Goal: Task Accomplishment & Management: Use online tool/utility

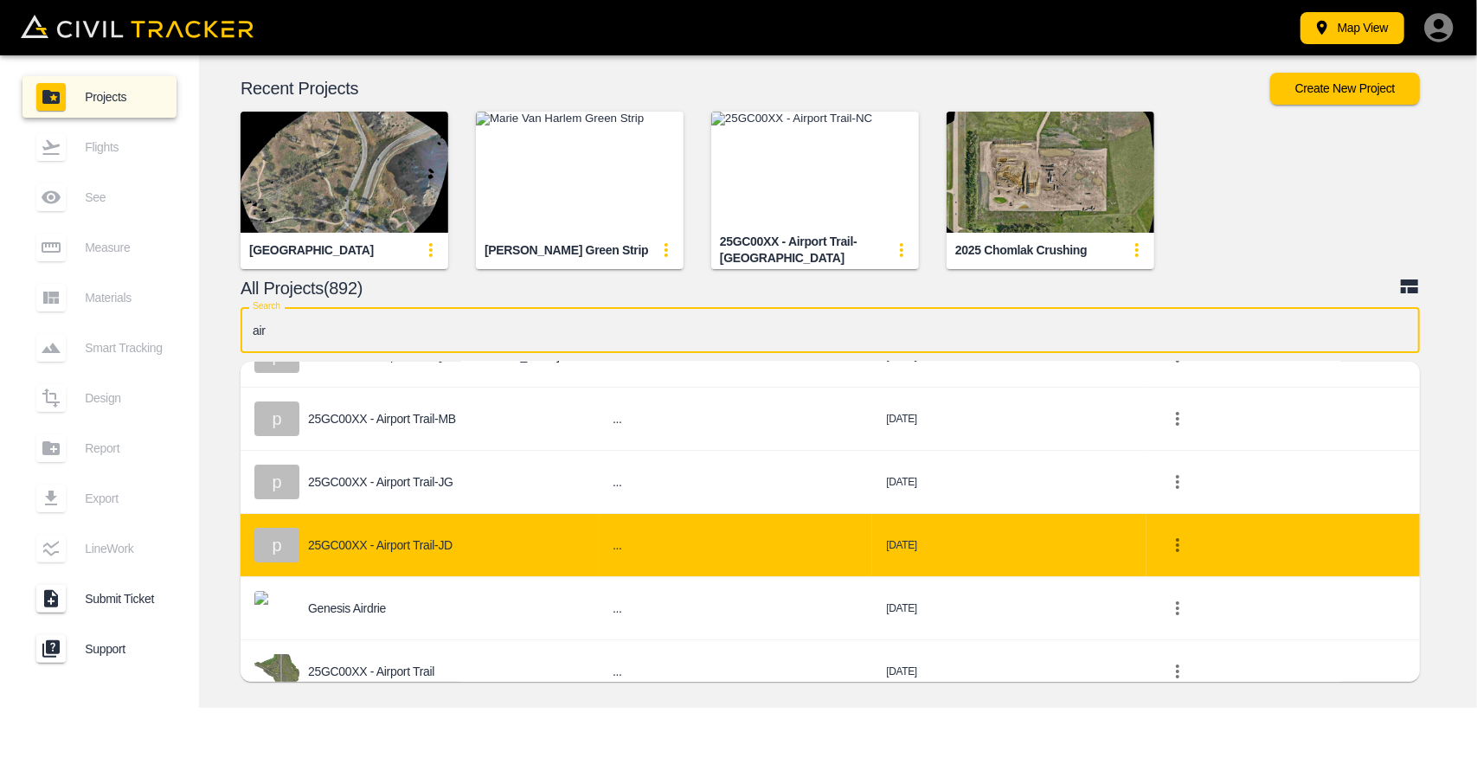
scroll to position [173, 0]
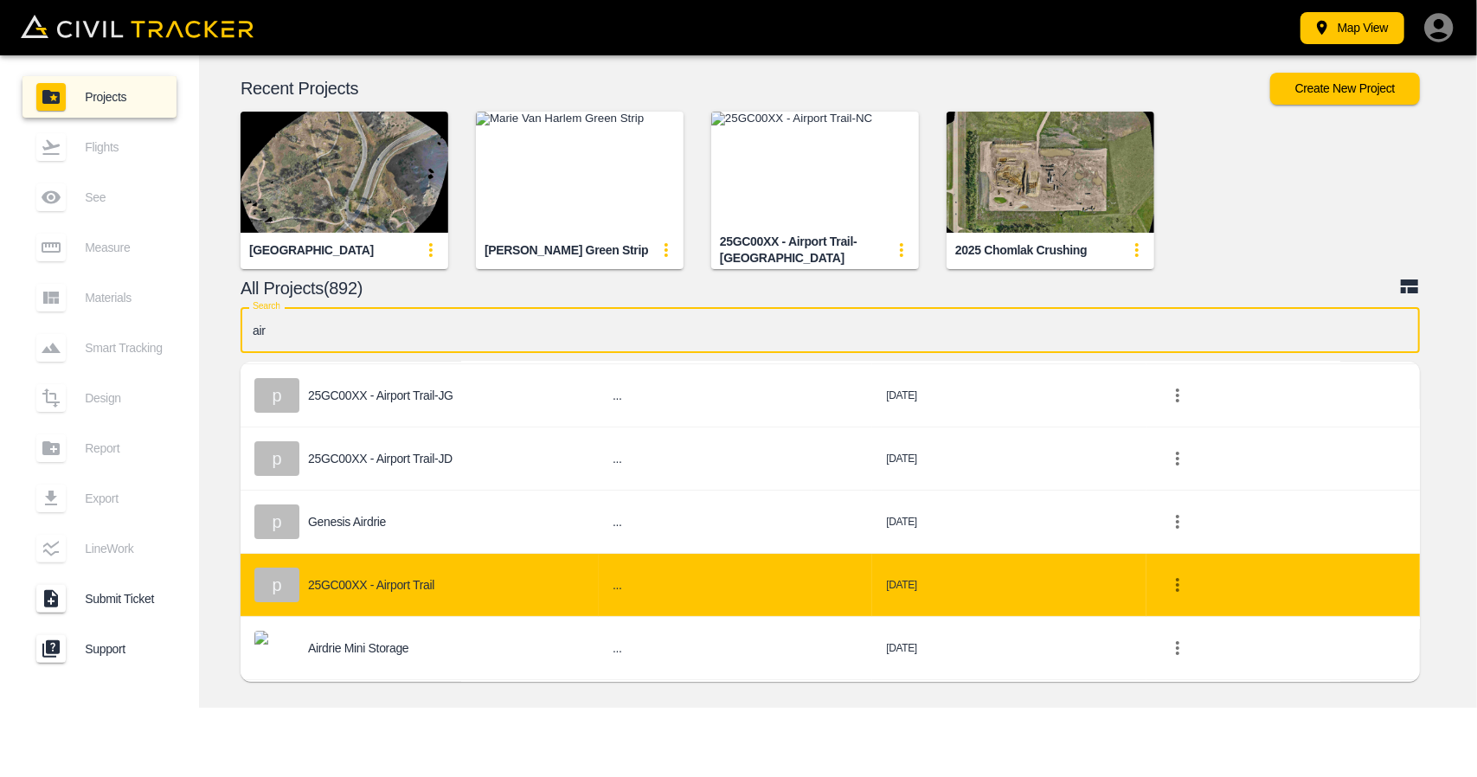
type input "air"
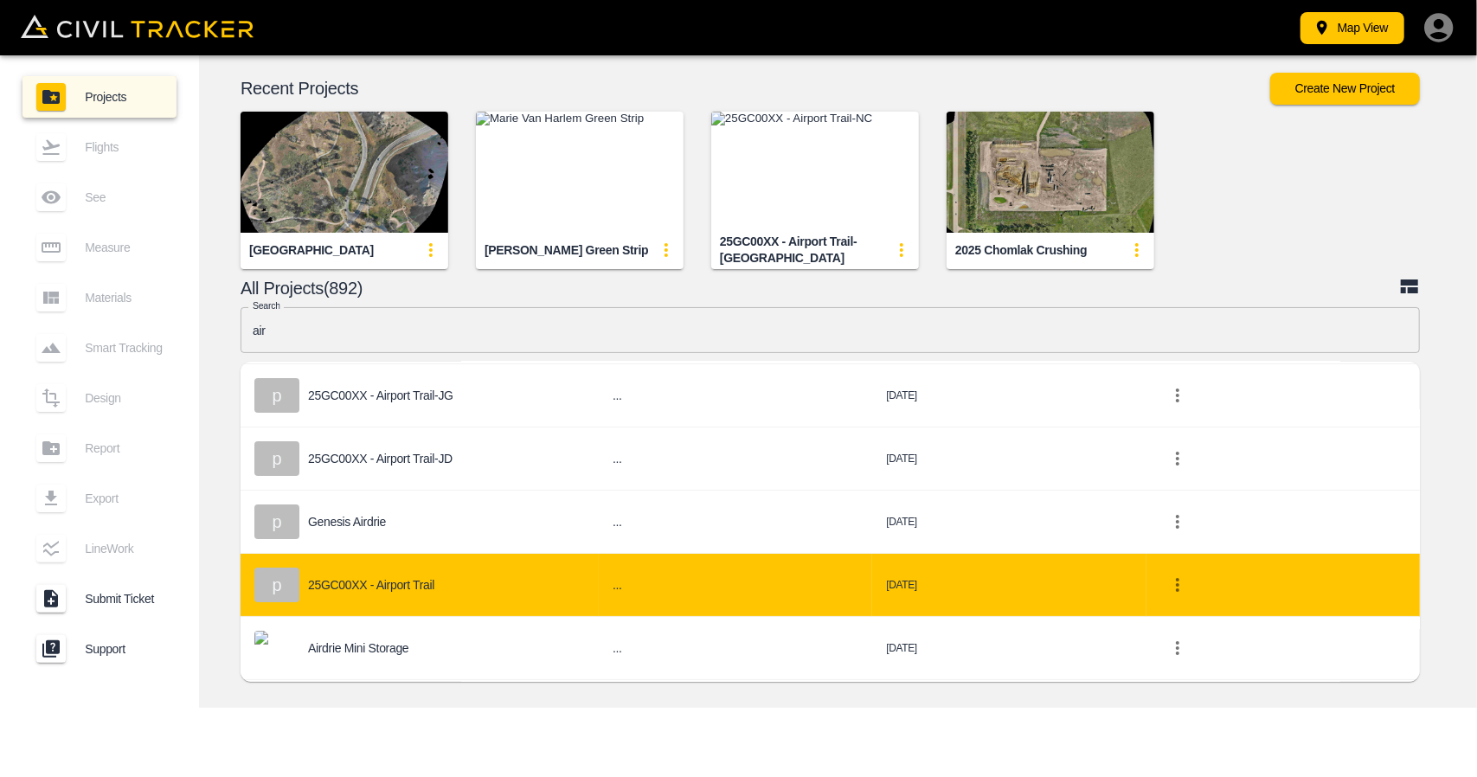
click at [442, 581] on div "p 25GC00XX - Airport Trail" at bounding box center [419, 585] width 331 height 35
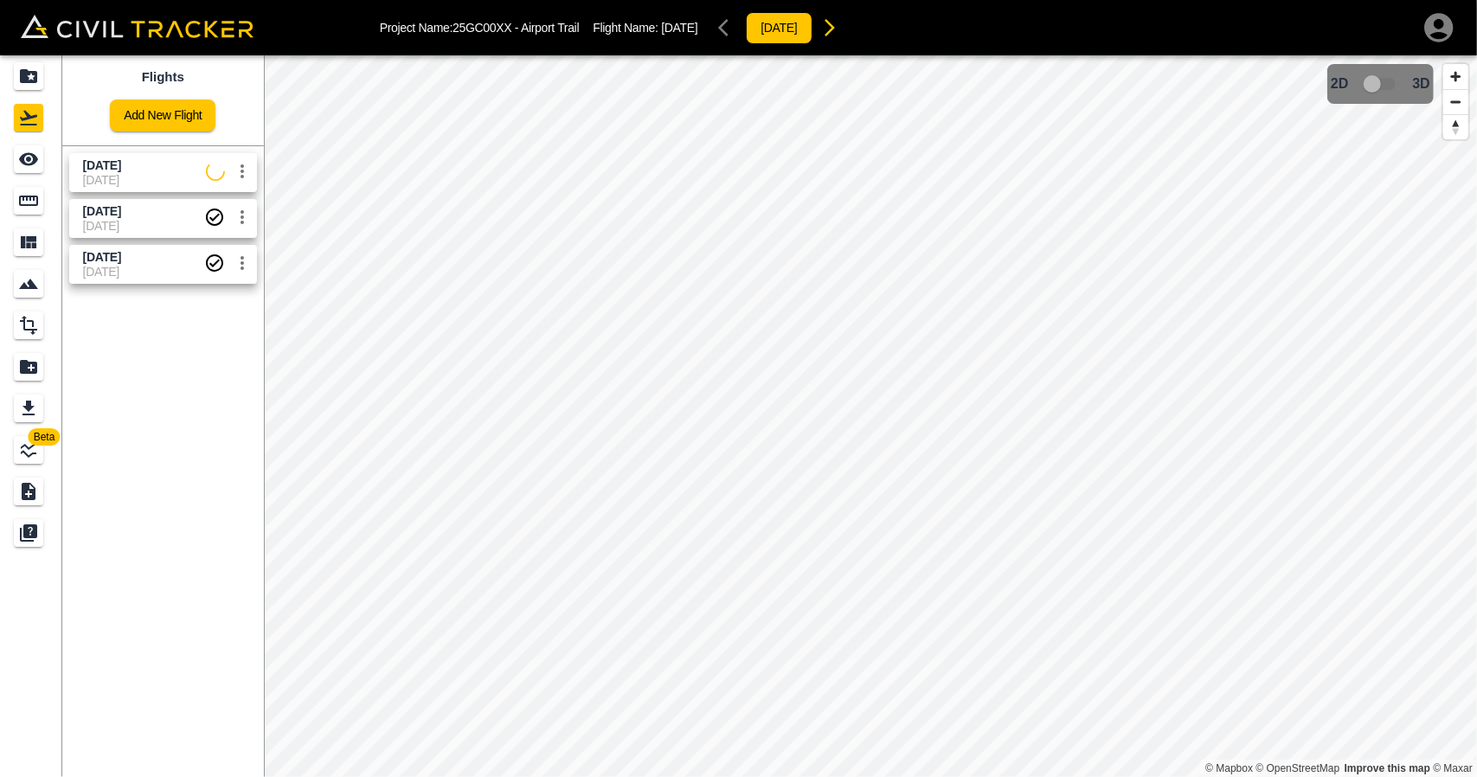
drag, startPoint x: 159, startPoint y: 224, endPoint x: 75, endPoint y: 183, distance: 93.3
click at [158, 224] on span "[DATE]" at bounding box center [143, 226] width 121 height 14
click at [54, 164] on link at bounding box center [31, 159] width 62 height 42
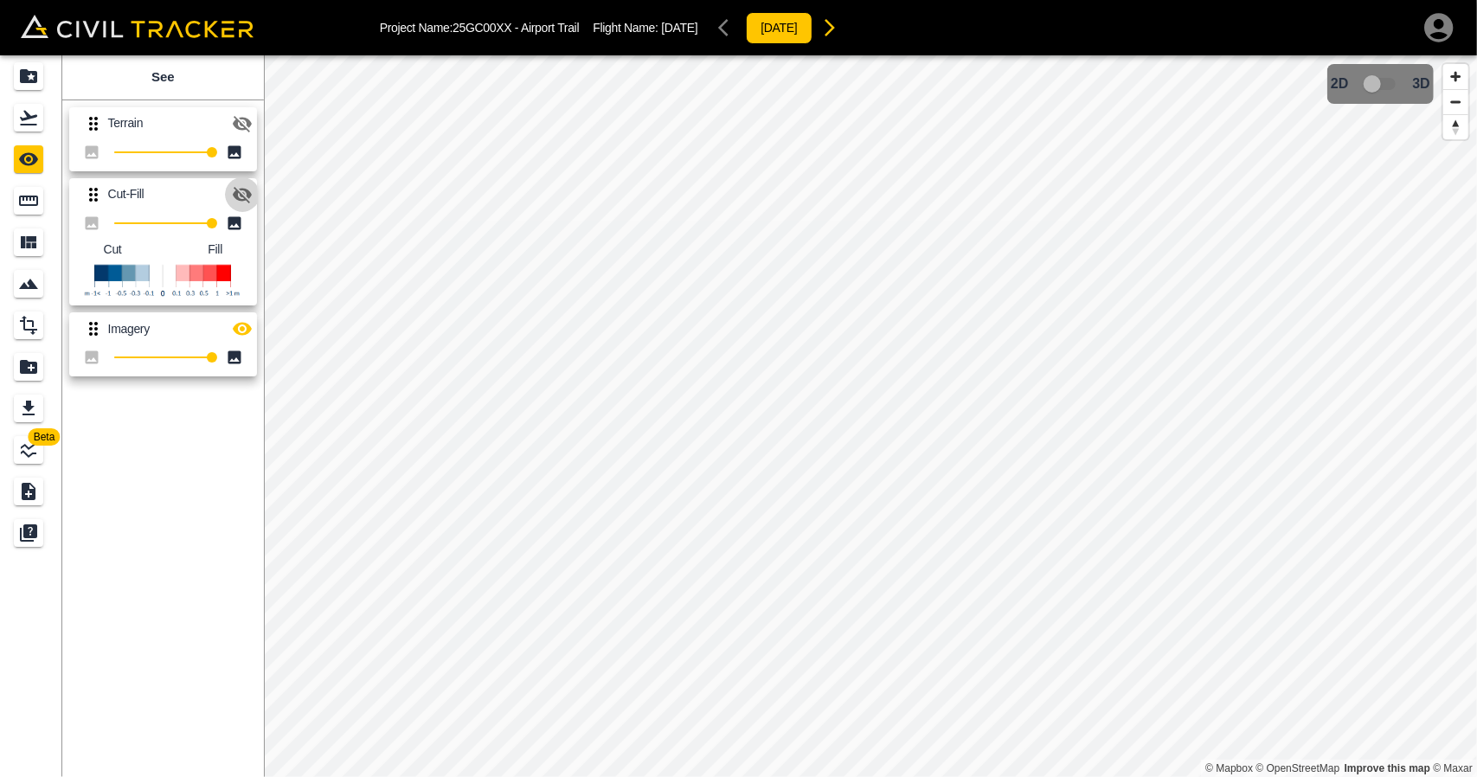
click at [239, 193] on icon "button" at bounding box center [242, 195] width 19 height 16
click at [248, 333] on icon "button" at bounding box center [242, 329] width 19 height 13
click at [25, 125] on icon "Flights" at bounding box center [28, 118] width 17 height 15
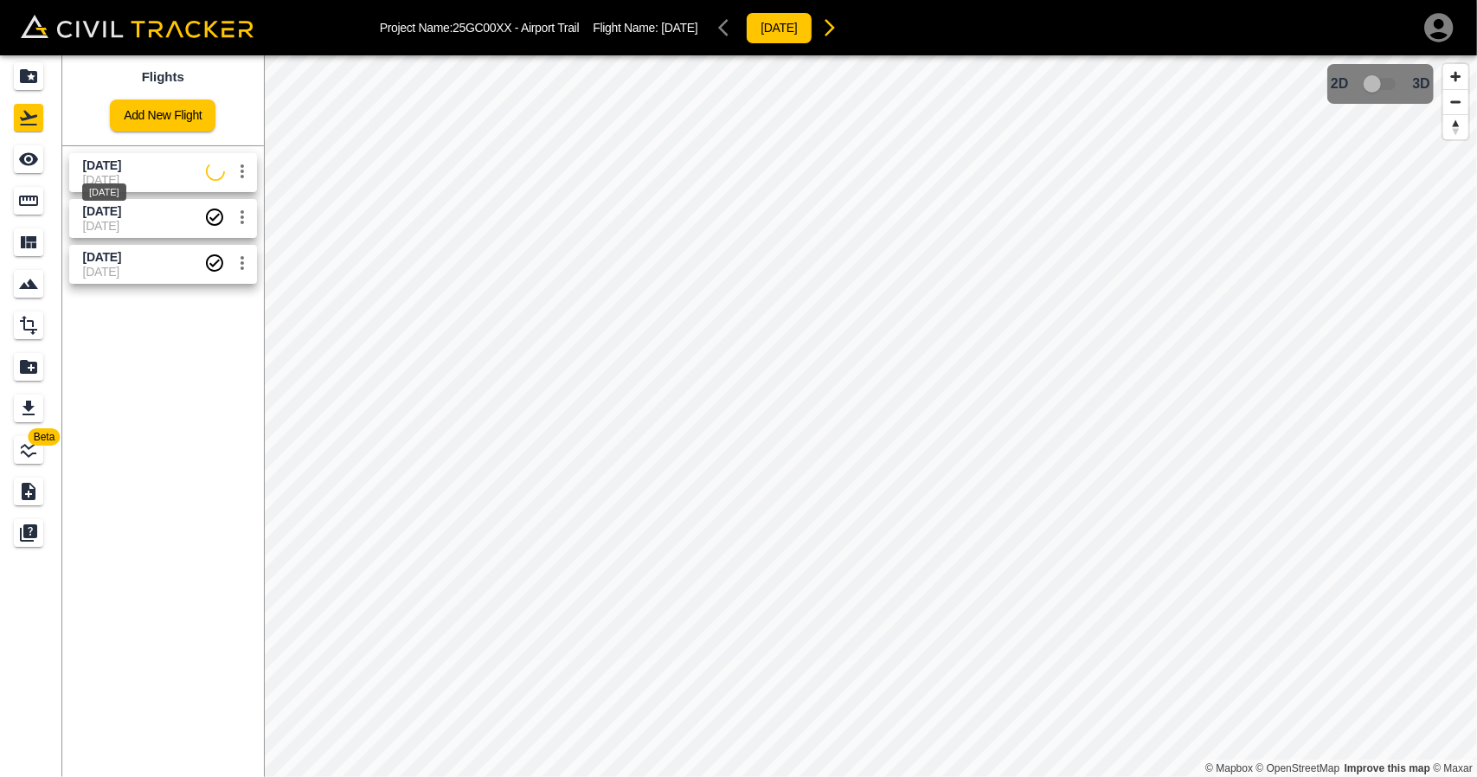
click at [104, 164] on span "Aug 20 2025" at bounding box center [102, 165] width 38 height 14
click at [32, 163] on icon "See" at bounding box center [28, 159] width 19 height 13
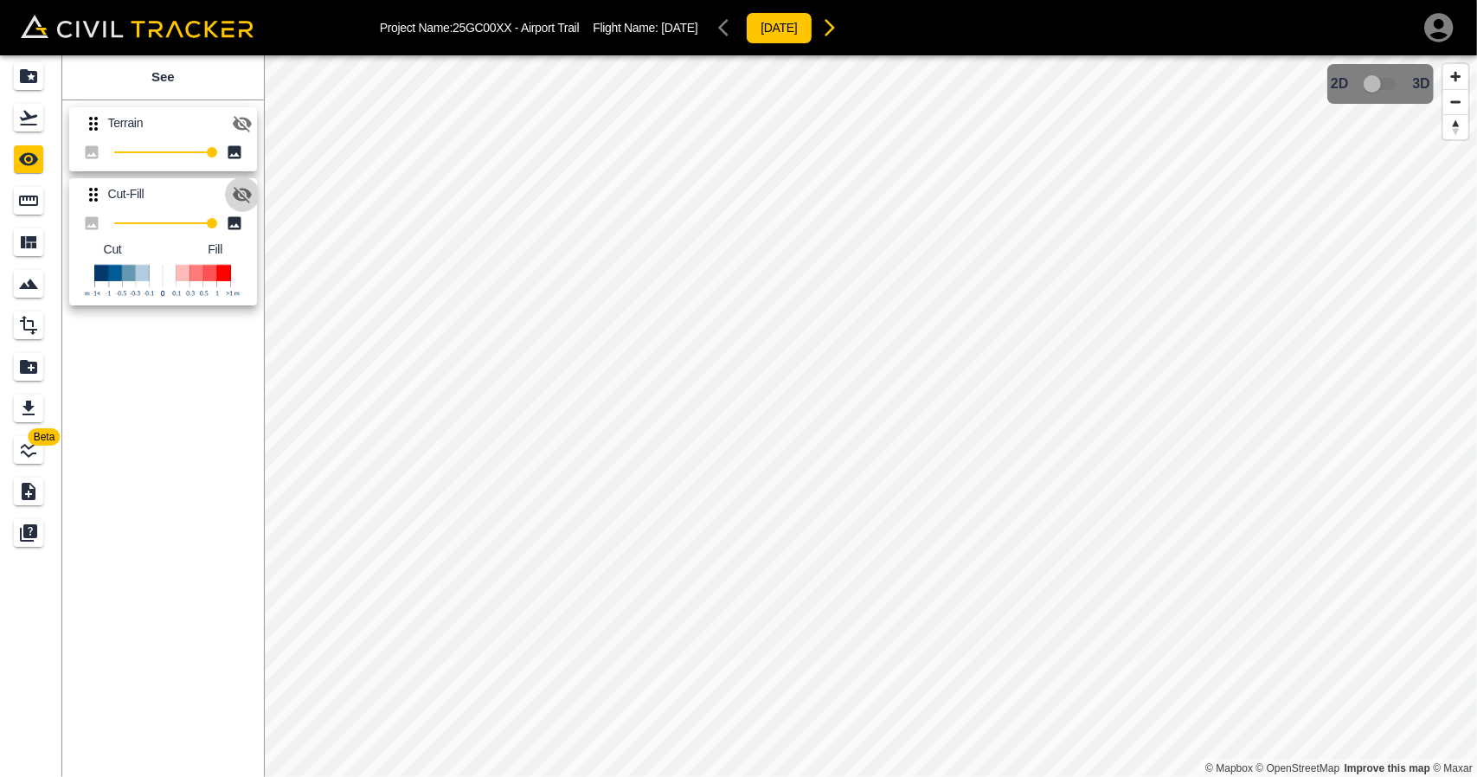
click at [239, 189] on icon "button" at bounding box center [242, 194] width 21 height 21
drag, startPoint x: 49, startPoint y: 73, endPoint x: 1004, endPoint y: 774, distance: 1184.1
click at [49, 74] on link at bounding box center [31, 76] width 62 height 42
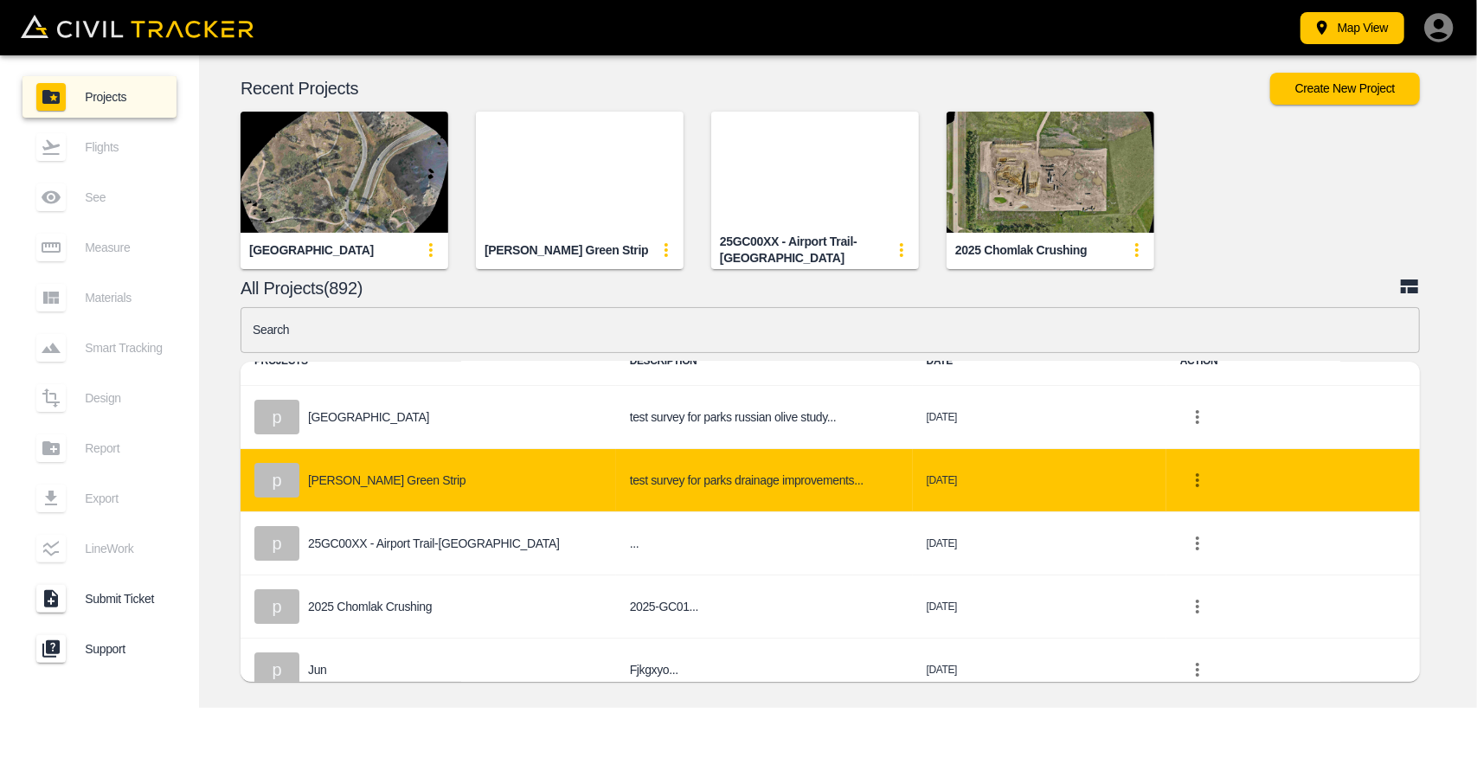
scroll to position [87, 0]
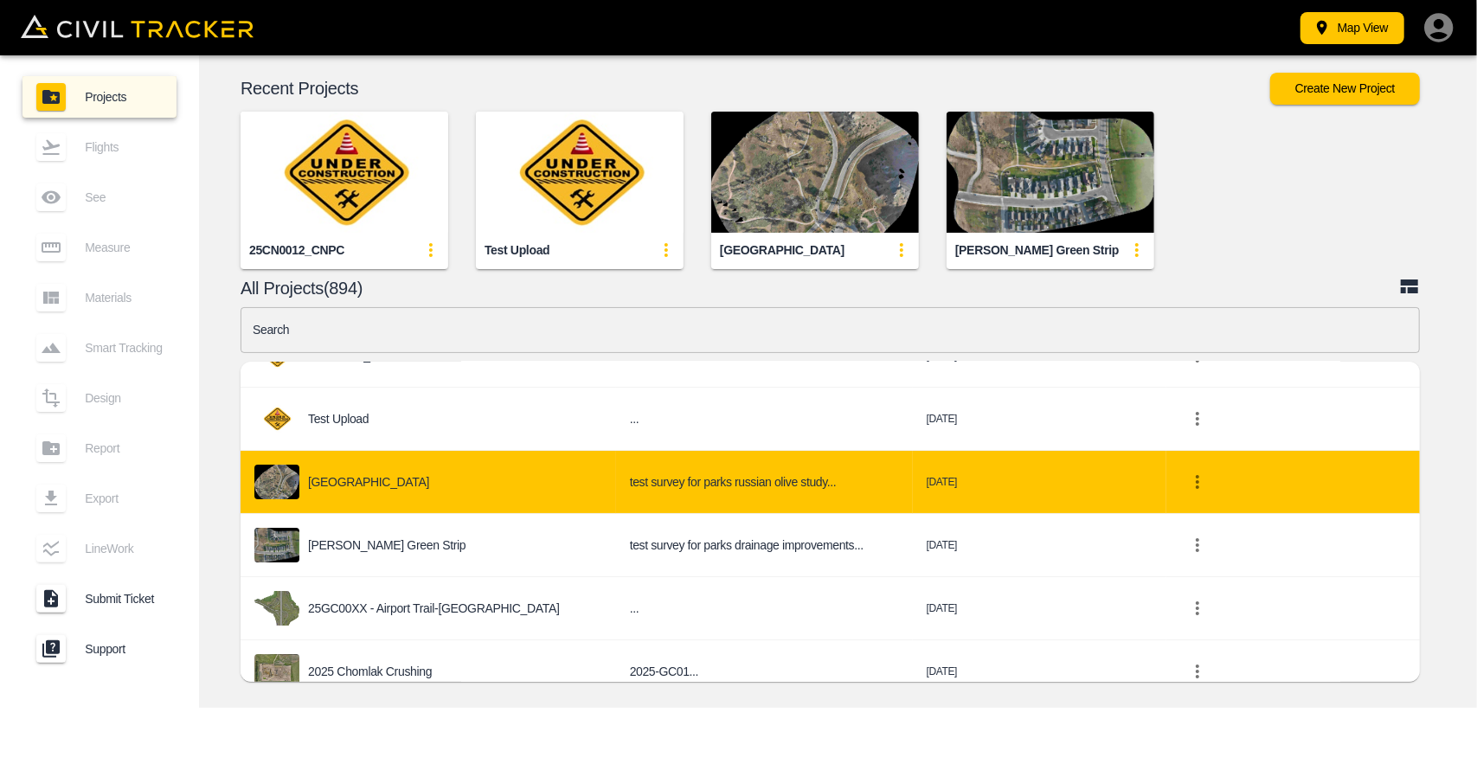
click at [501, 486] on div "[GEOGRAPHIC_DATA]" at bounding box center [428, 482] width 348 height 35
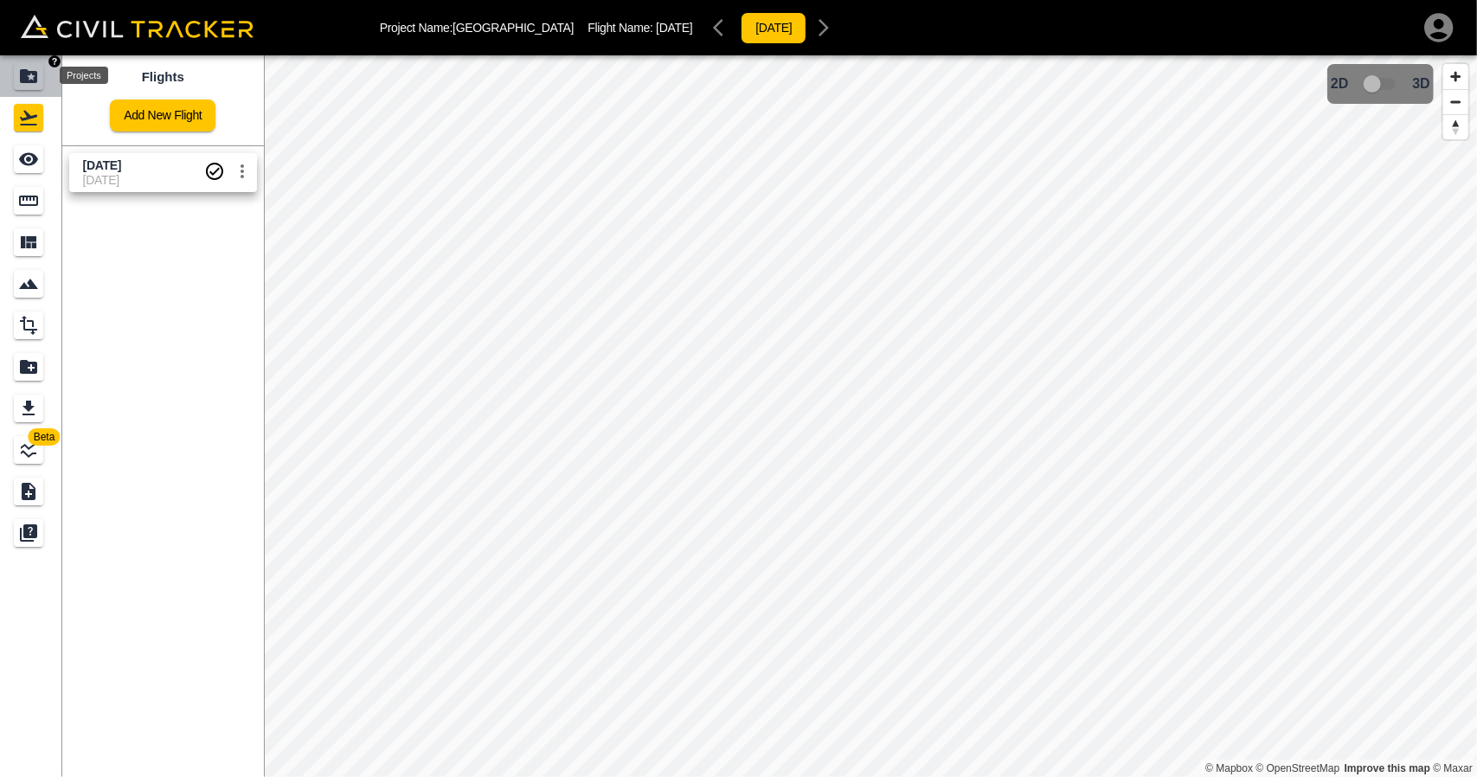
click at [31, 79] on icon "Projects" at bounding box center [28, 76] width 17 height 14
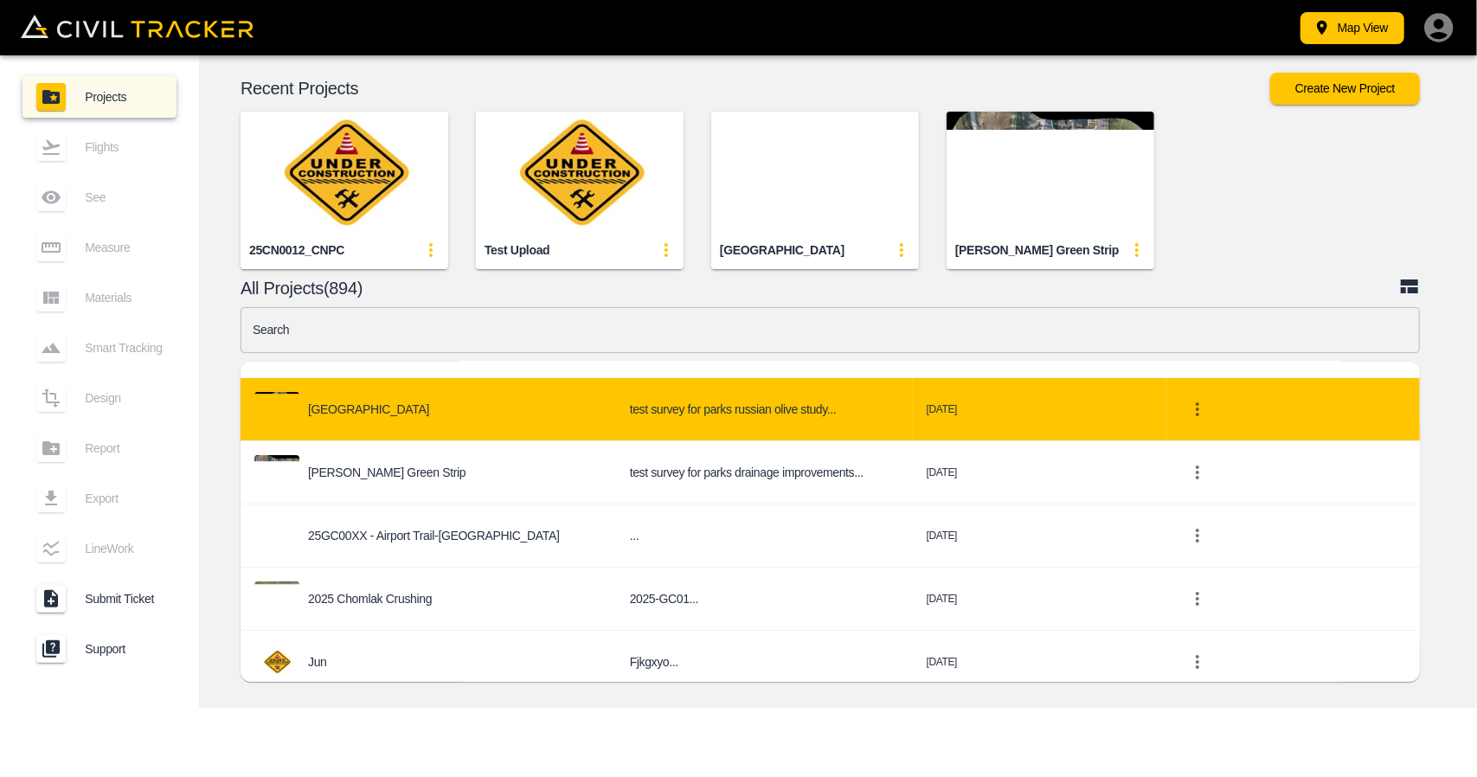
scroll to position [173, 0]
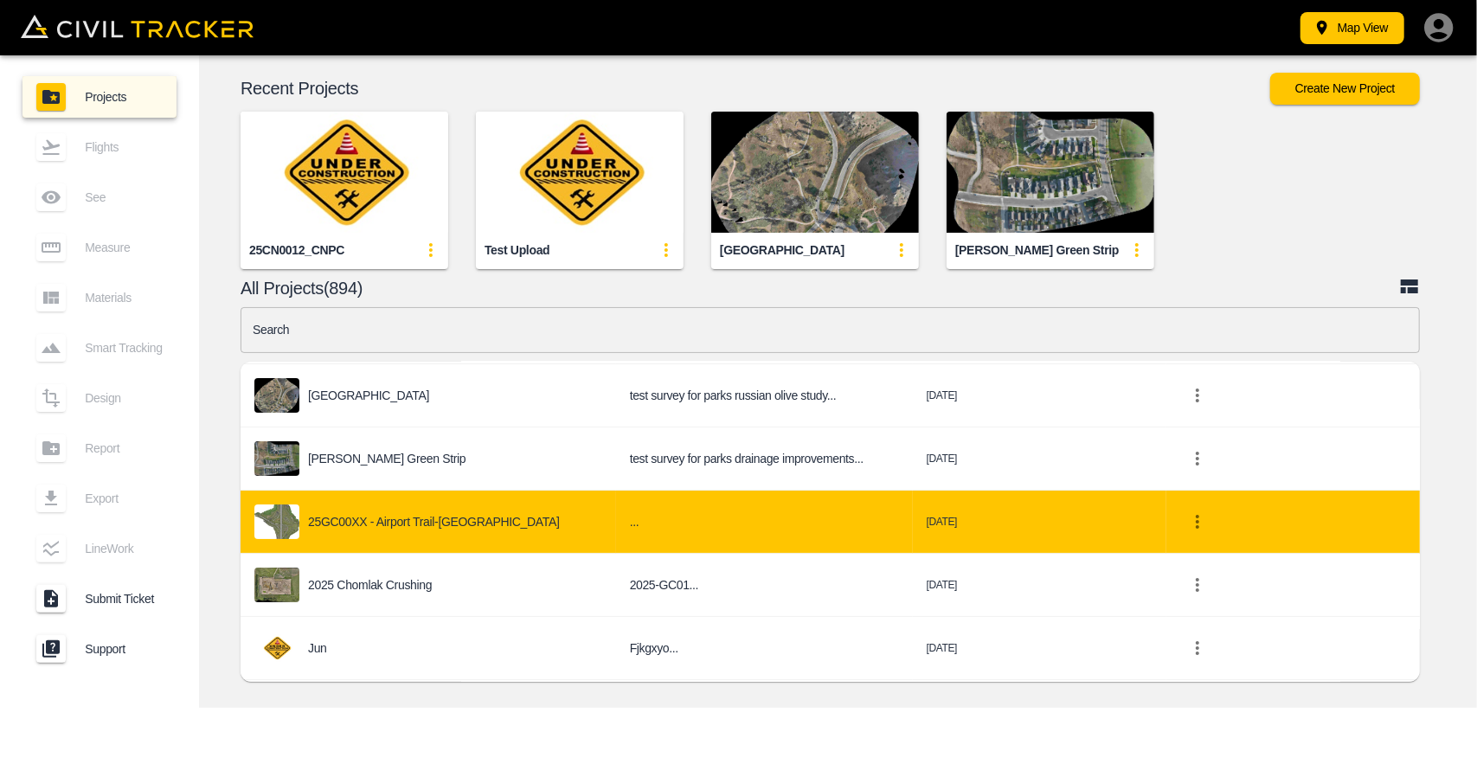
click at [423, 520] on p "25GC00XX - Airport Trail-[GEOGRAPHIC_DATA]" at bounding box center [434, 522] width 252 height 14
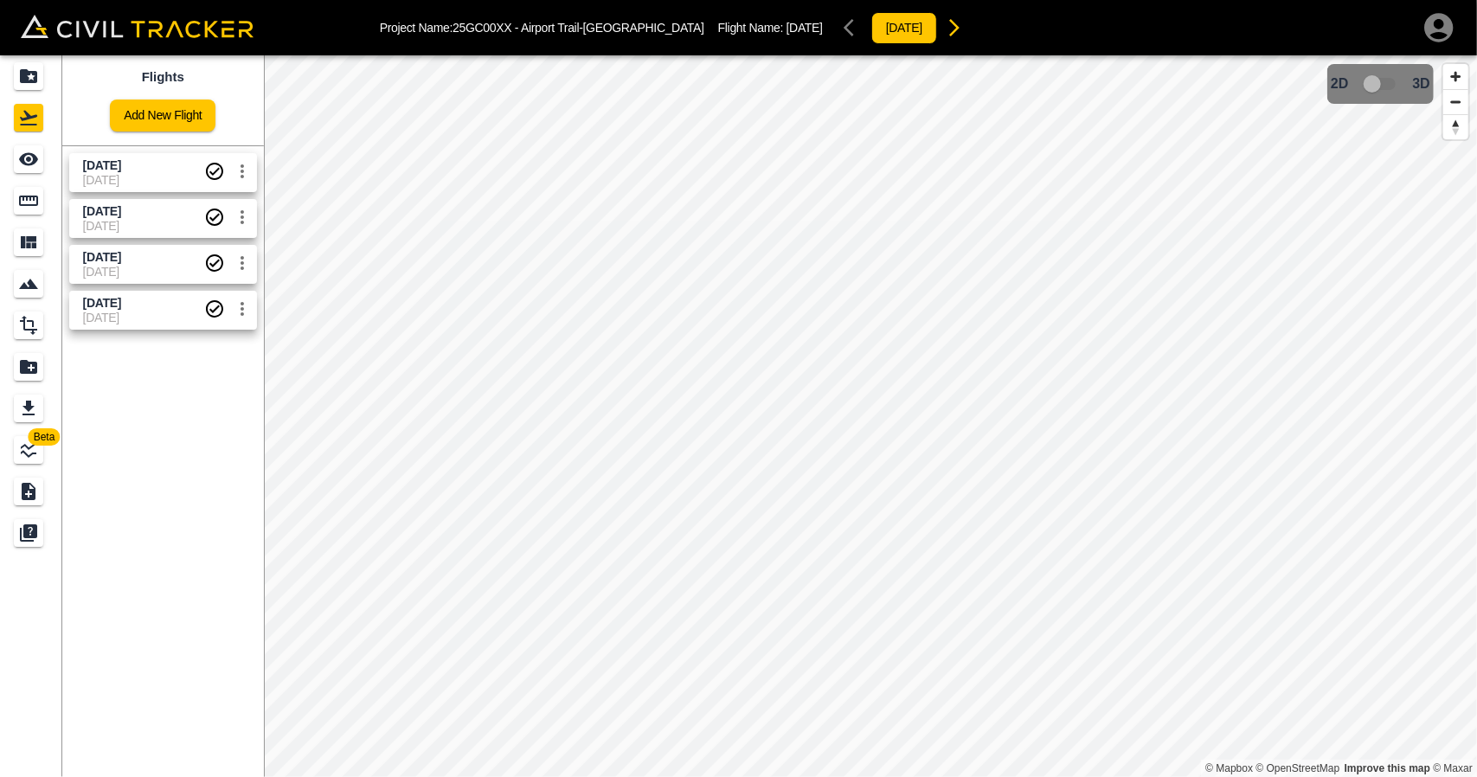
click at [121, 207] on span "Aug 20 2025" at bounding box center [102, 211] width 38 height 14
click at [24, 162] on icon "See" at bounding box center [28, 159] width 19 height 13
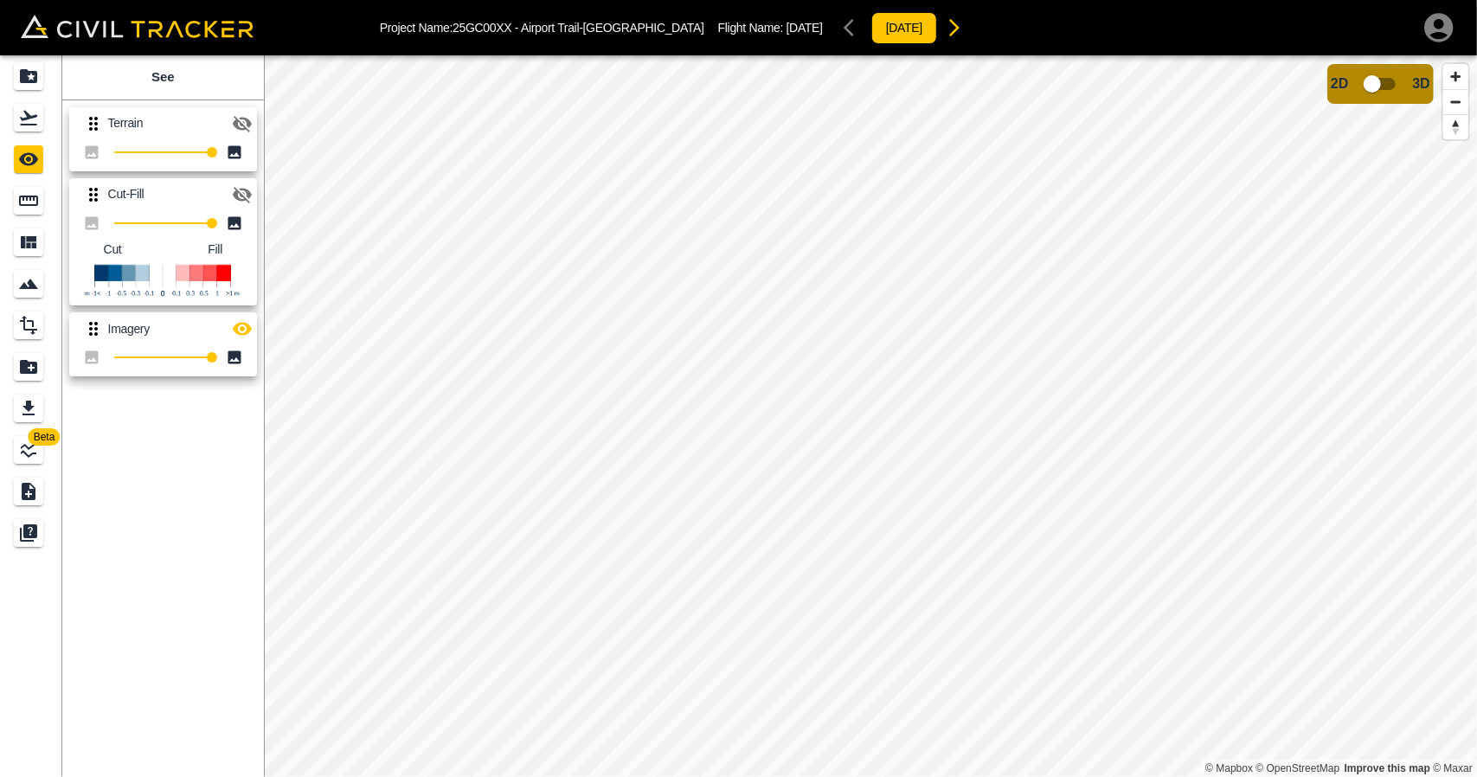
click at [247, 189] on icon "button" at bounding box center [242, 195] width 19 height 16
click at [240, 344] on button "button" at bounding box center [242, 328] width 35 height 35
click at [22, 99] on link at bounding box center [31, 118] width 62 height 42
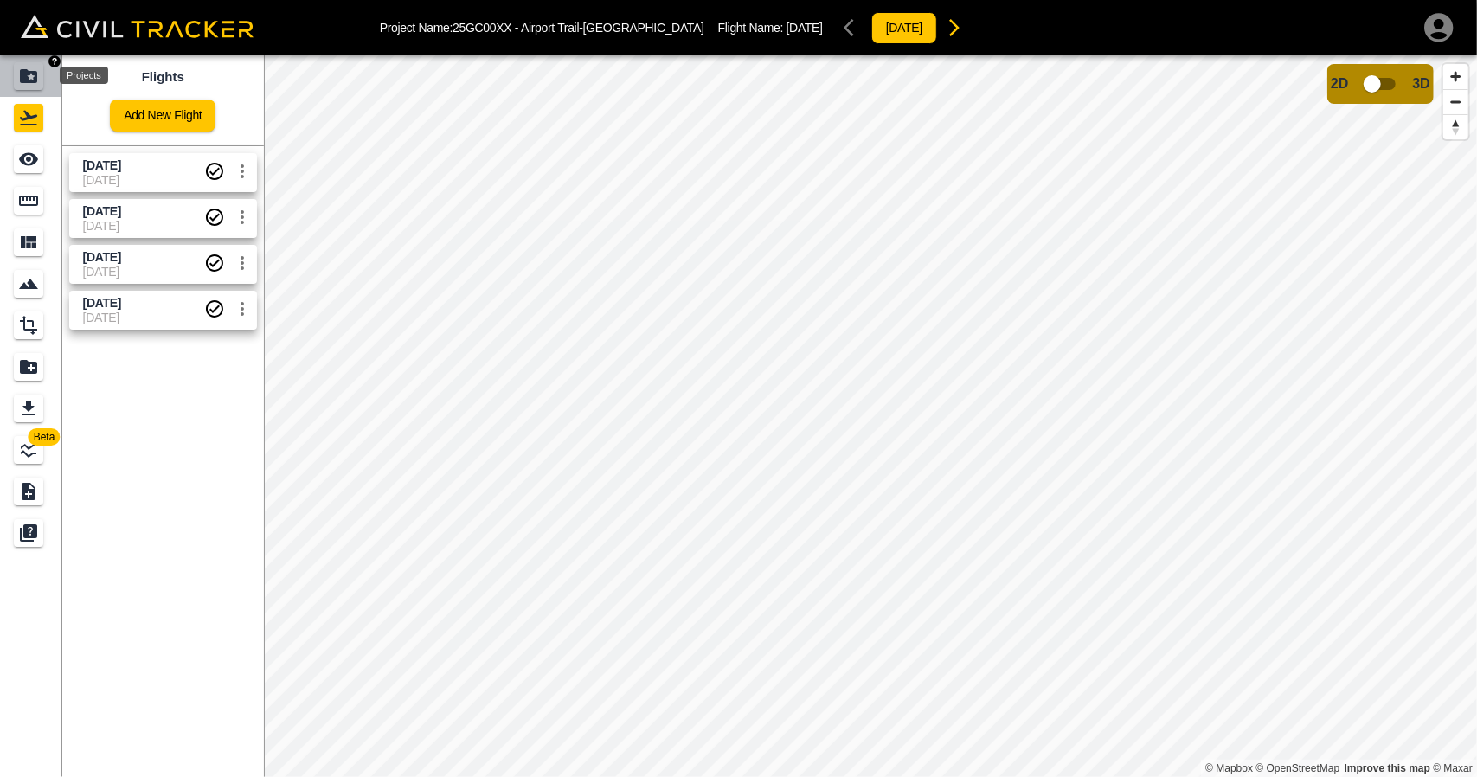
click at [28, 72] on icon "Projects" at bounding box center [28, 76] width 17 height 14
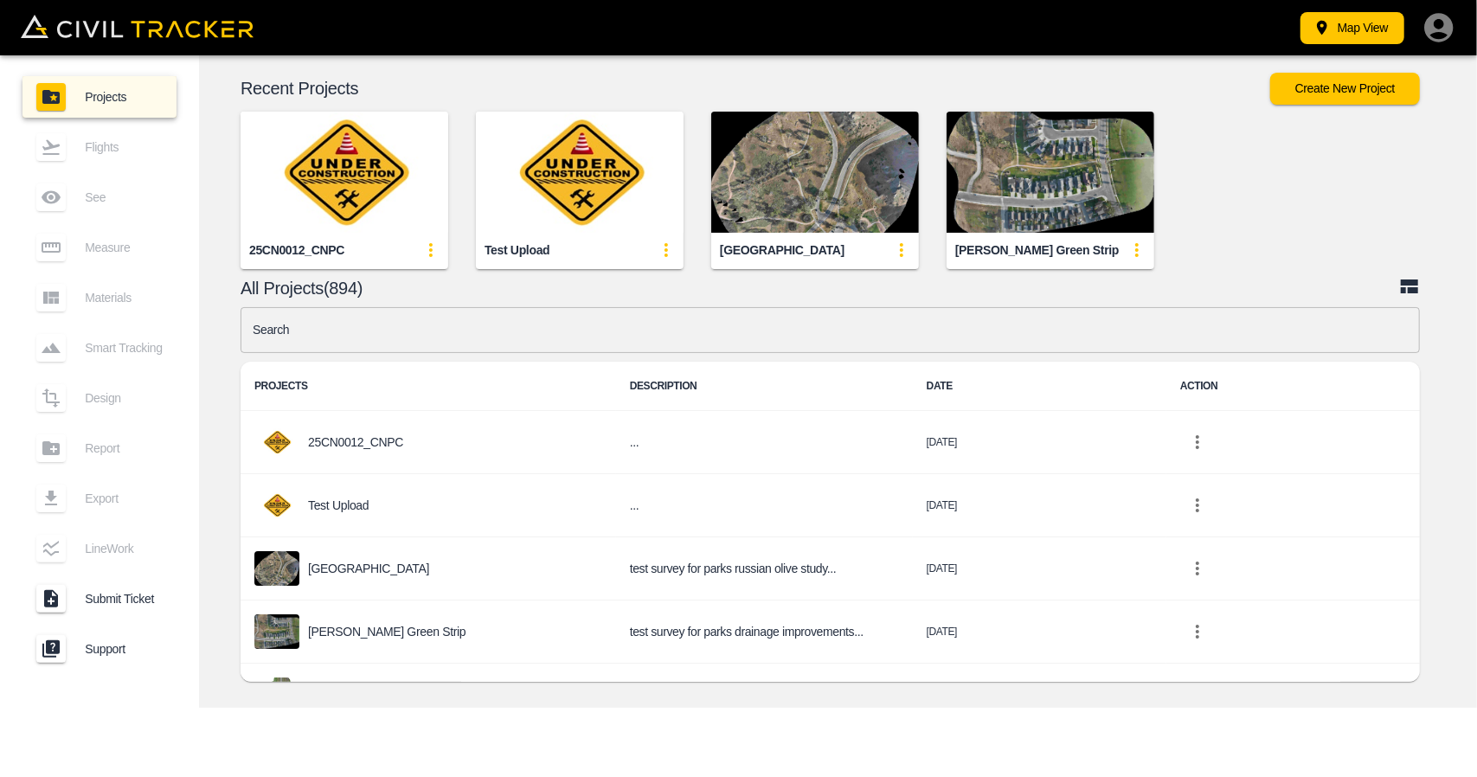
click at [294, 151] on img "button" at bounding box center [345, 172] width 208 height 121
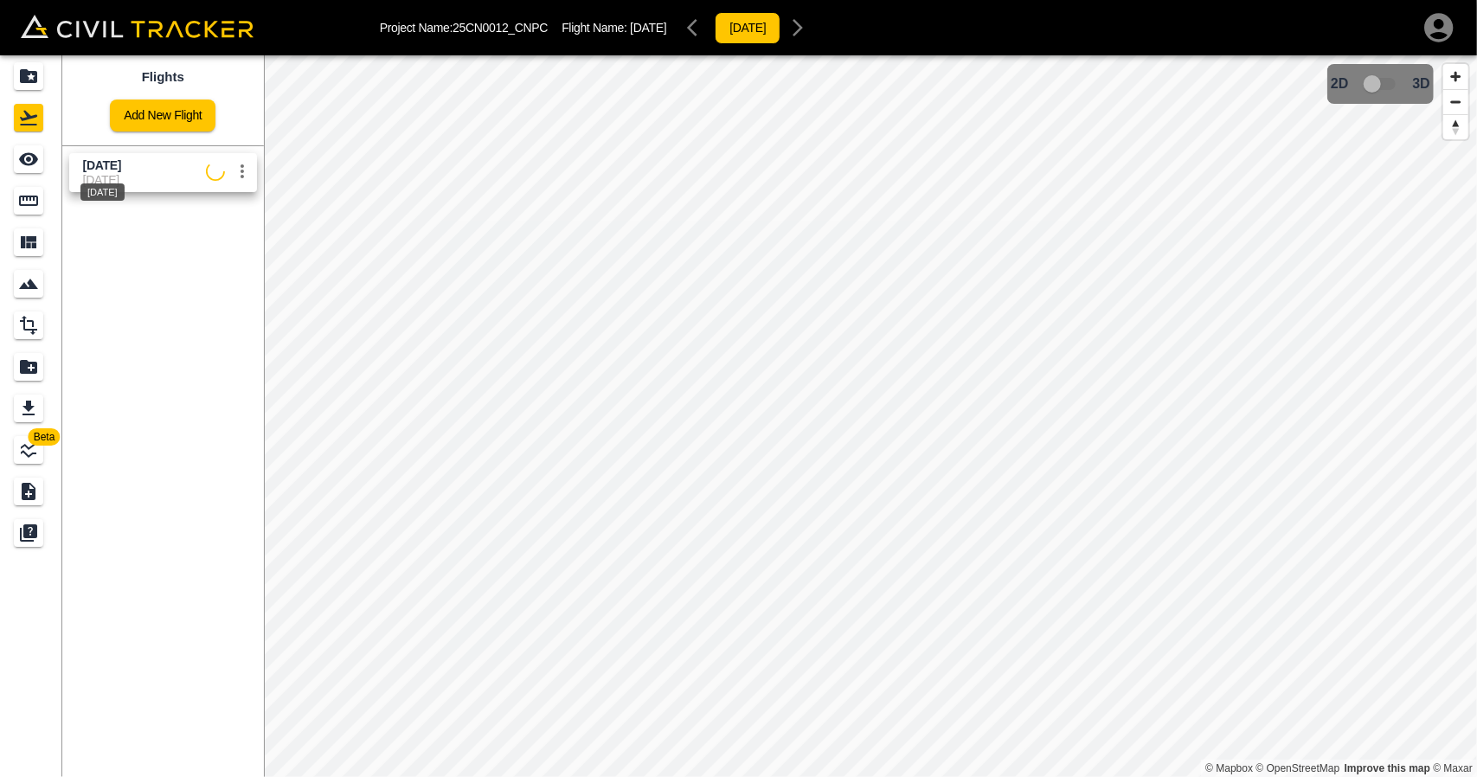
click at [90, 175] on div "[DATE]" at bounding box center [103, 186] width 48 height 31
click at [28, 167] on icon "See" at bounding box center [28, 159] width 21 height 21
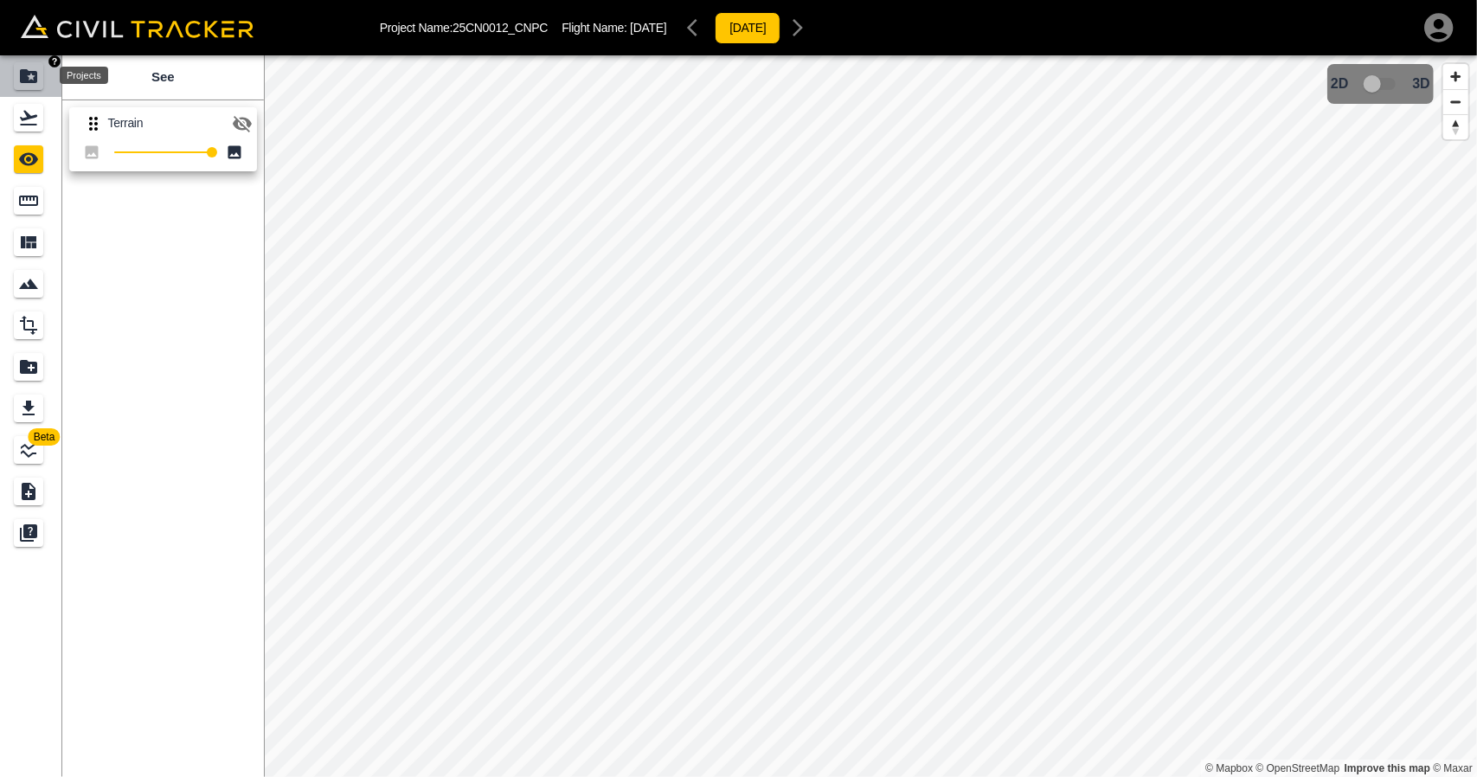
click at [24, 79] on icon "Projects" at bounding box center [28, 76] width 17 height 14
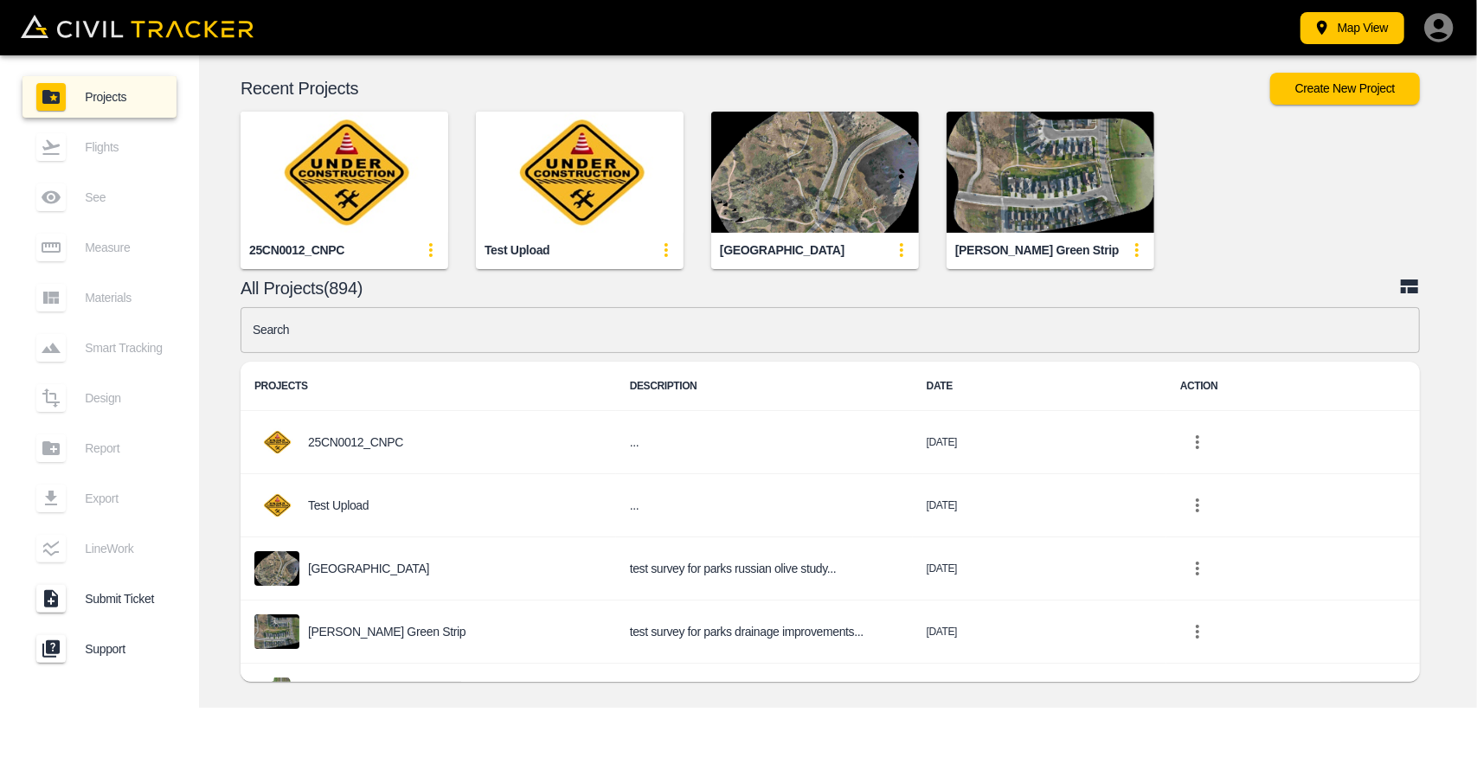
click at [335, 167] on img "button" at bounding box center [345, 172] width 208 height 121
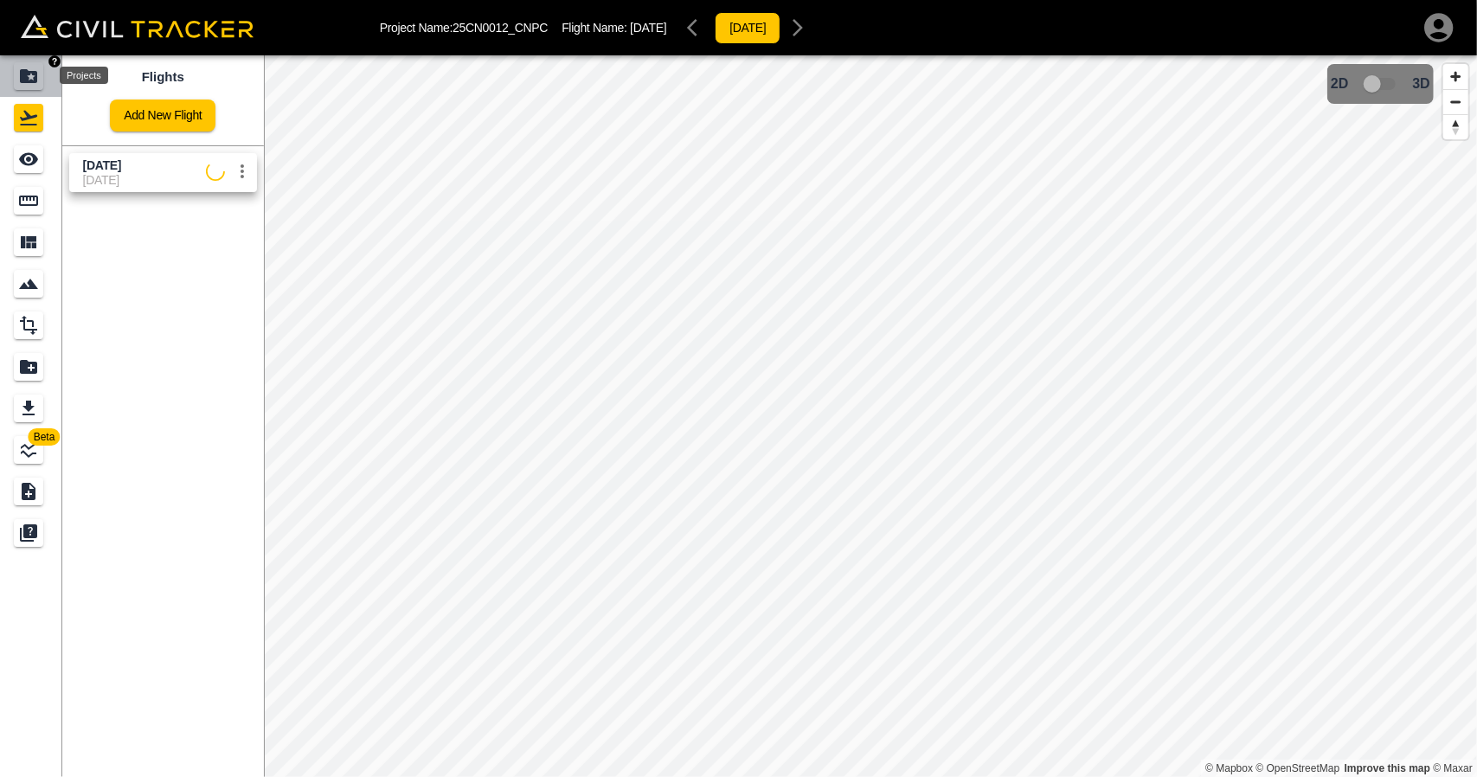
drag, startPoint x: 33, startPoint y: 82, endPoint x: 81, endPoint y: 0, distance: 95.4
click at [33, 80] on icon "Projects" at bounding box center [28, 76] width 17 height 14
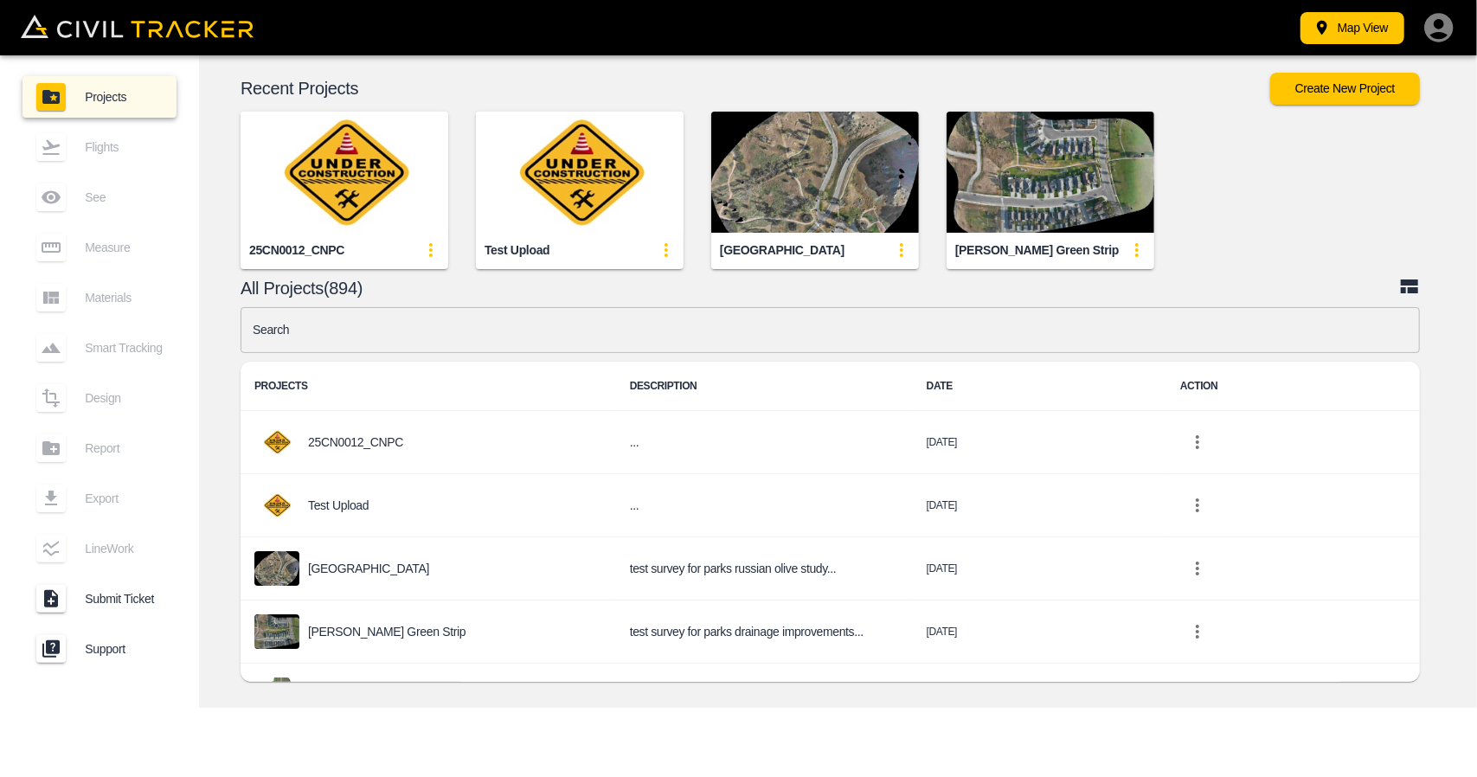
click at [322, 178] on img "button" at bounding box center [345, 172] width 208 height 121
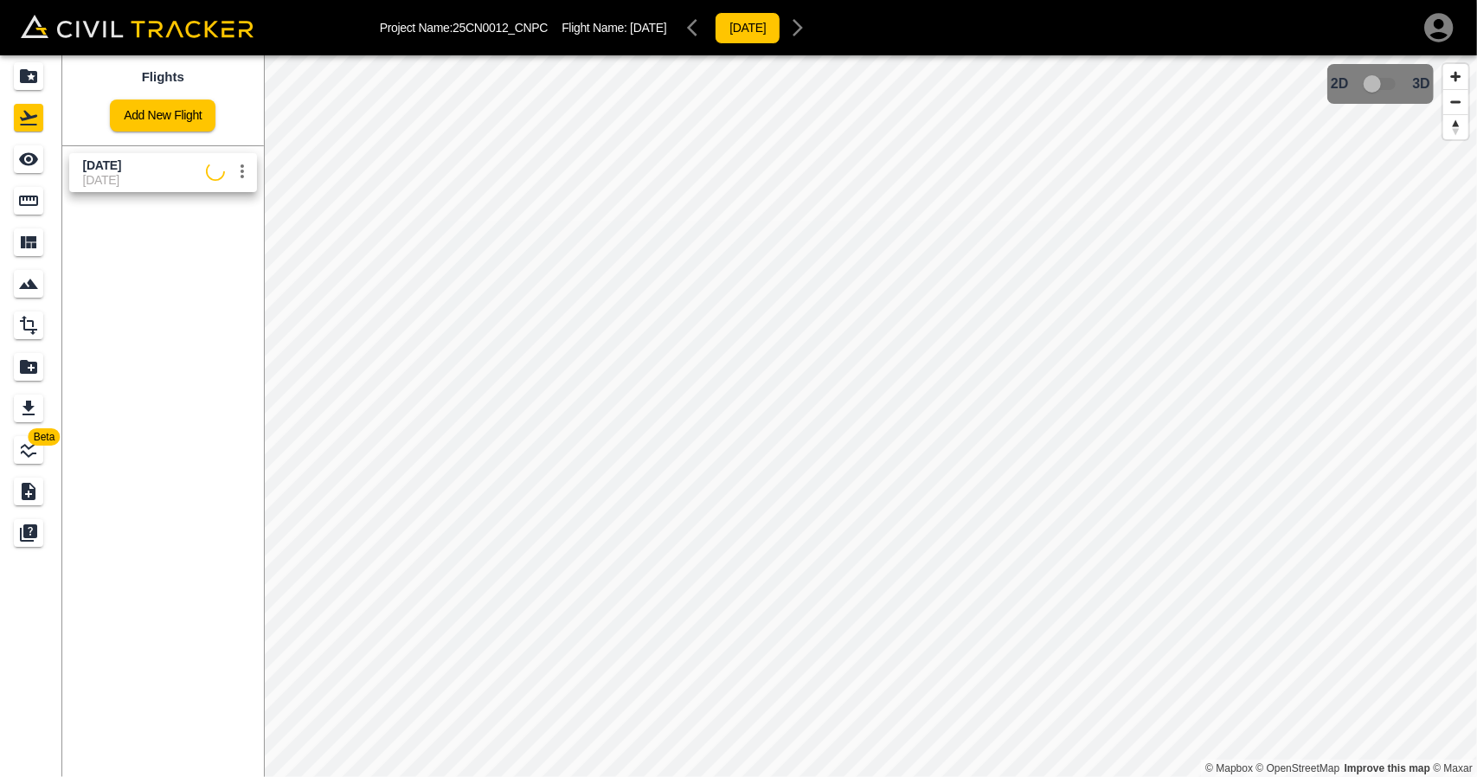
drag, startPoint x: 81, startPoint y: 162, endPoint x: 38, endPoint y: 157, distance: 43.5
click at [83, 162] on span "[DATE]" at bounding box center [102, 165] width 38 height 14
click at [27, 155] on icon "See" at bounding box center [28, 159] width 21 height 21
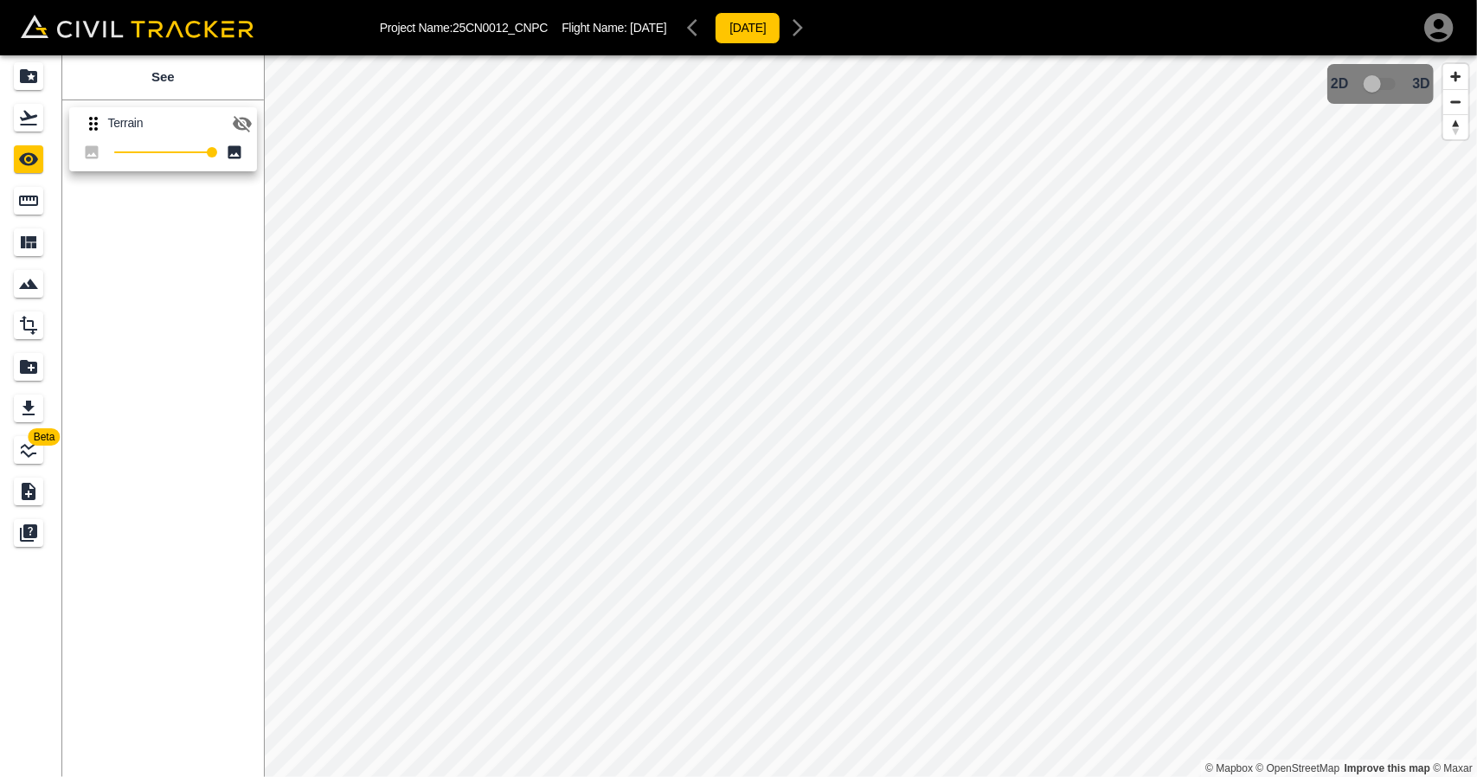
click at [242, 119] on icon "button" at bounding box center [242, 123] width 21 height 21
click at [16, 209] on div "Measure" at bounding box center [28, 201] width 29 height 28
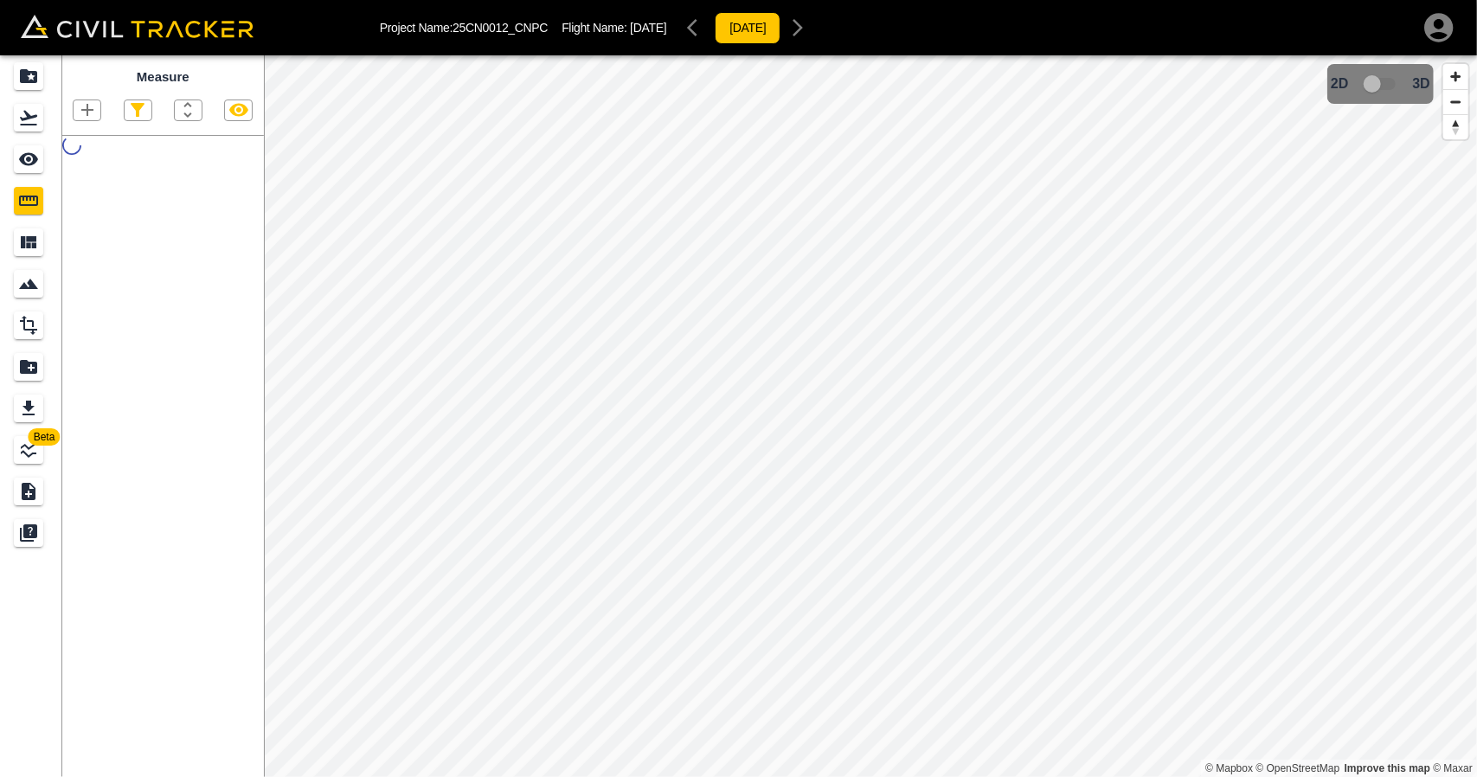
click at [81, 112] on icon "button" at bounding box center [87, 110] width 21 height 21
click at [84, 189] on p "Polygon" at bounding box center [83, 193] width 42 height 14
click at [89, 112] on icon "button" at bounding box center [87, 110] width 12 height 12
click at [87, 117] on icon "button" at bounding box center [87, 110] width 21 height 21
drag, startPoint x: 85, startPoint y: 197, endPoint x: 219, endPoint y: 215, distance: 135.3
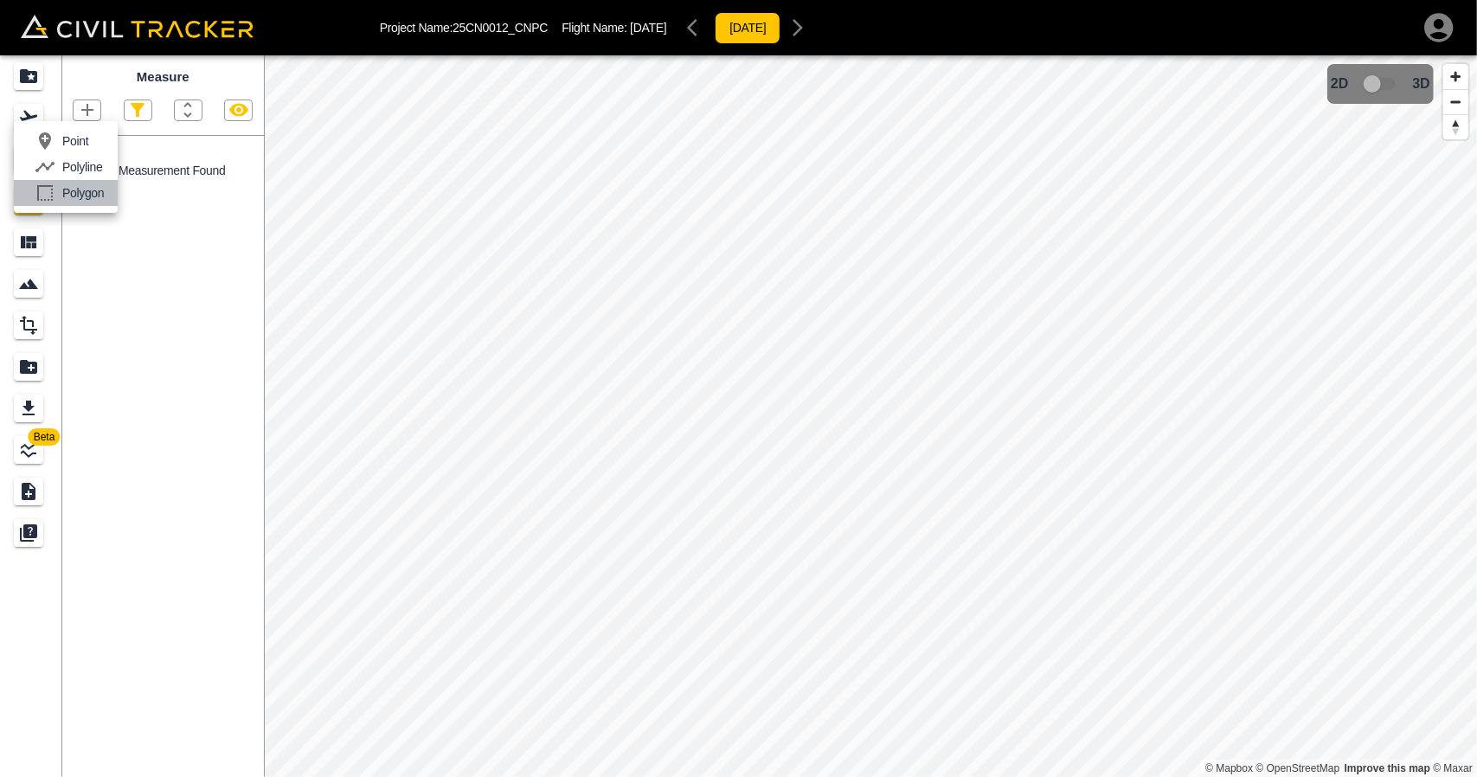
click at [86, 197] on p "Polygon" at bounding box center [83, 193] width 42 height 14
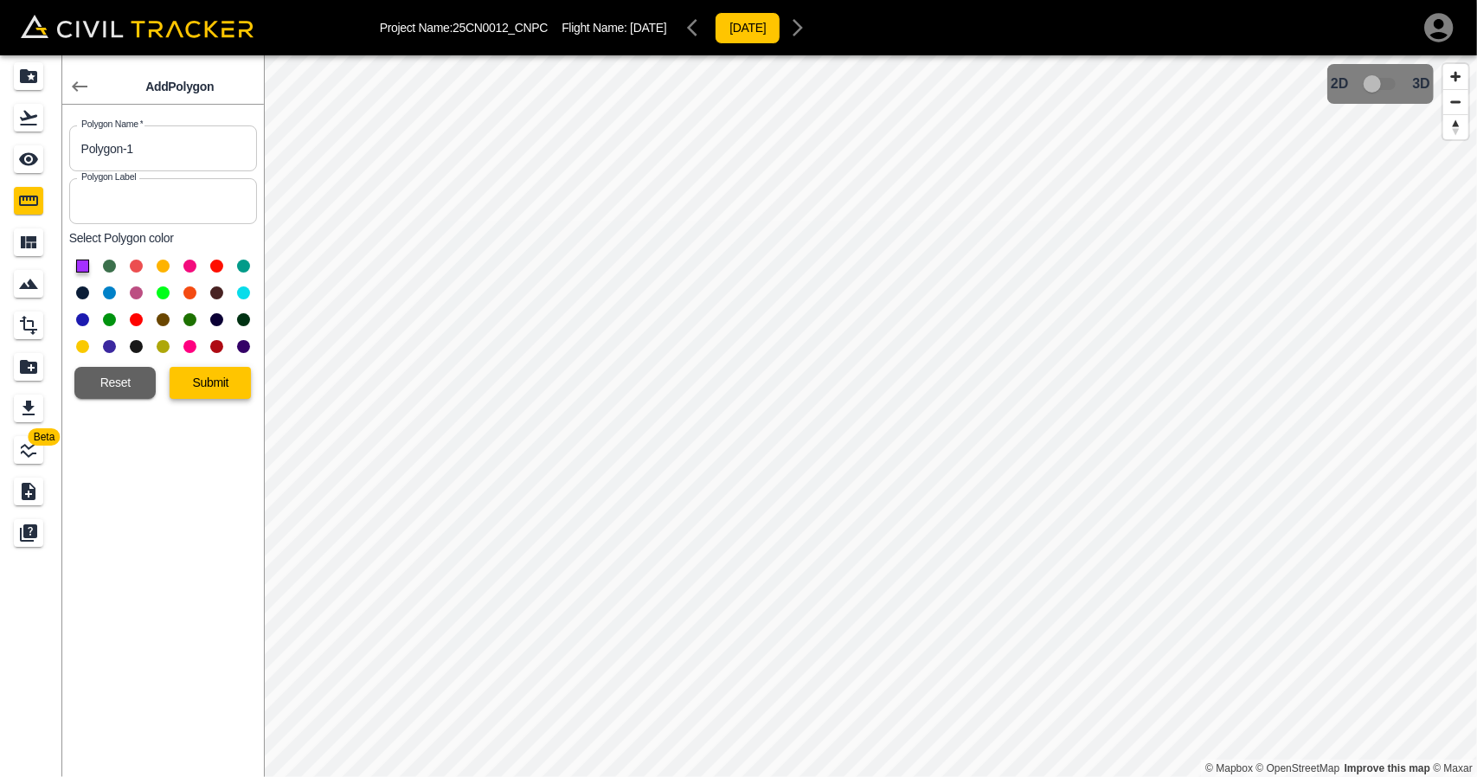
click at [211, 384] on button "Submit" at bounding box center [210, 383] width 81 height 32
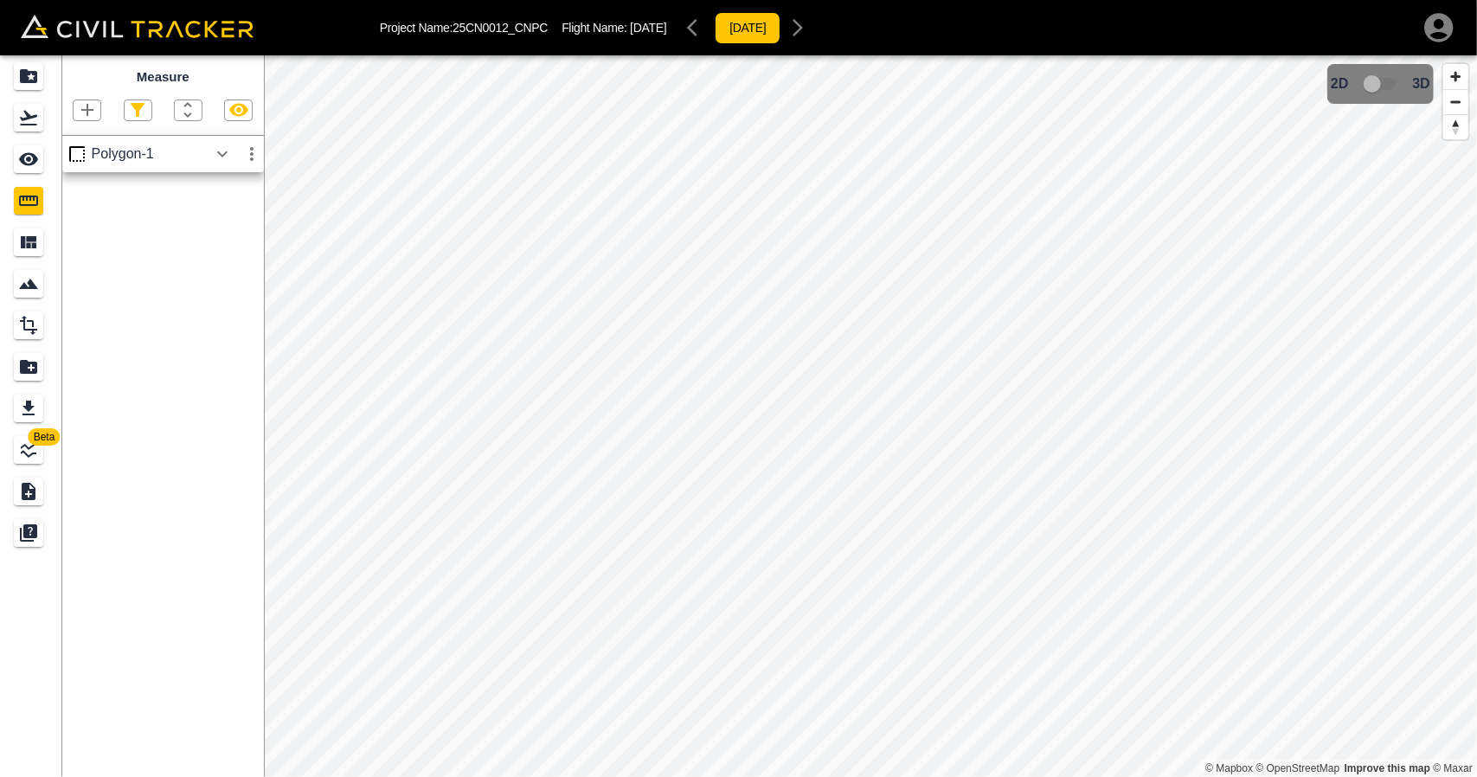
click at [250, 153] on icon "button" at bounding box center [251, 154] width 3 height 14
click at [218, 225] on li "Edit" at bounding box center [211, 220] width 111 height 28
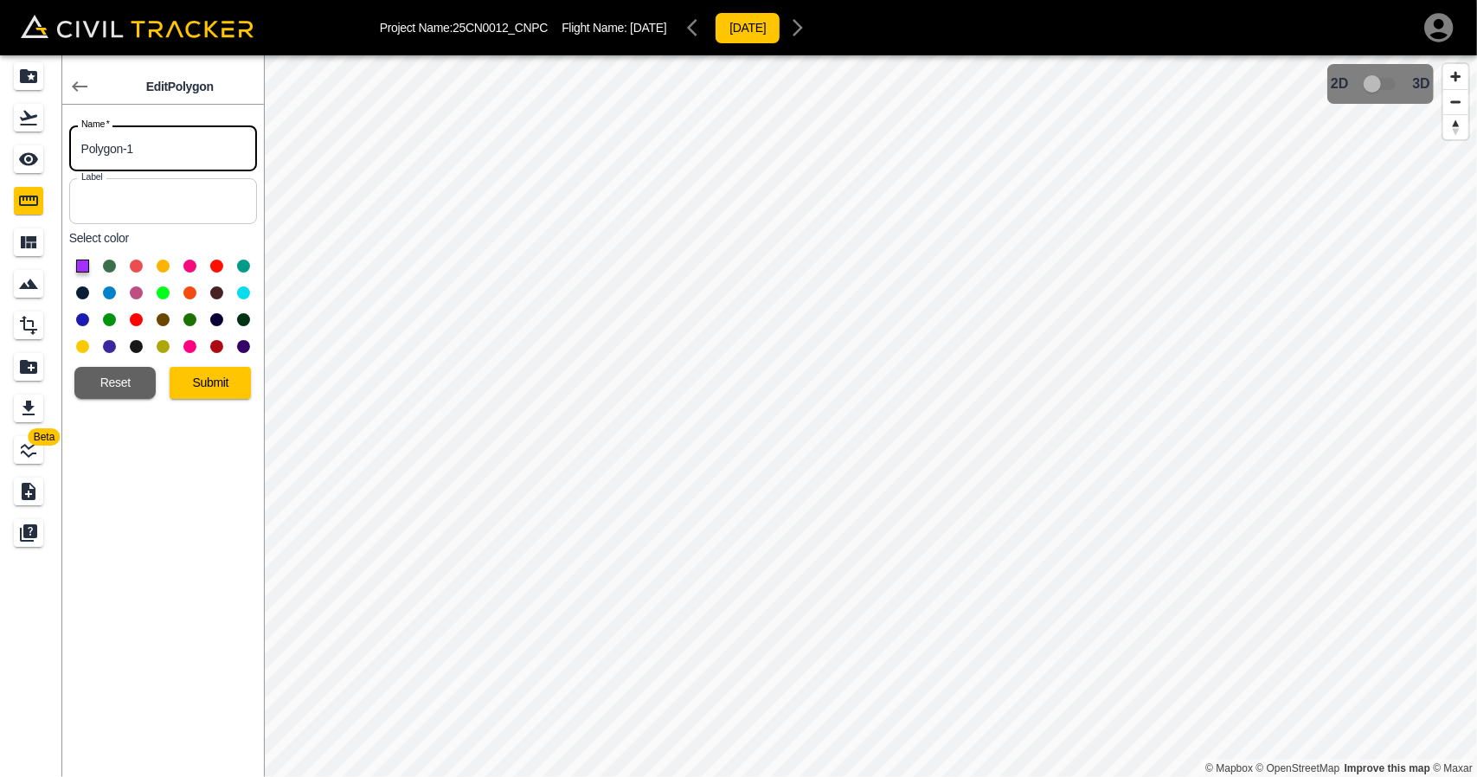
drag, startPoint x: 185, startPoint y: 147, endPoint x: 0, endPoint y: 99, distance: 191.4
click at [0, 100] on div "Beta Edit Polygon Name   * Polygon-1 Name * Label Label Select color Reset Subm…" at bounding box center [132, 416] width 264 height 722
type input "Pile-1"
click at [190, 262] on button at bounding box center [189, 266] width 13 height 13
click at [192, 389] on button "Submit" at bounding box center [210, 383] width 81 height 32
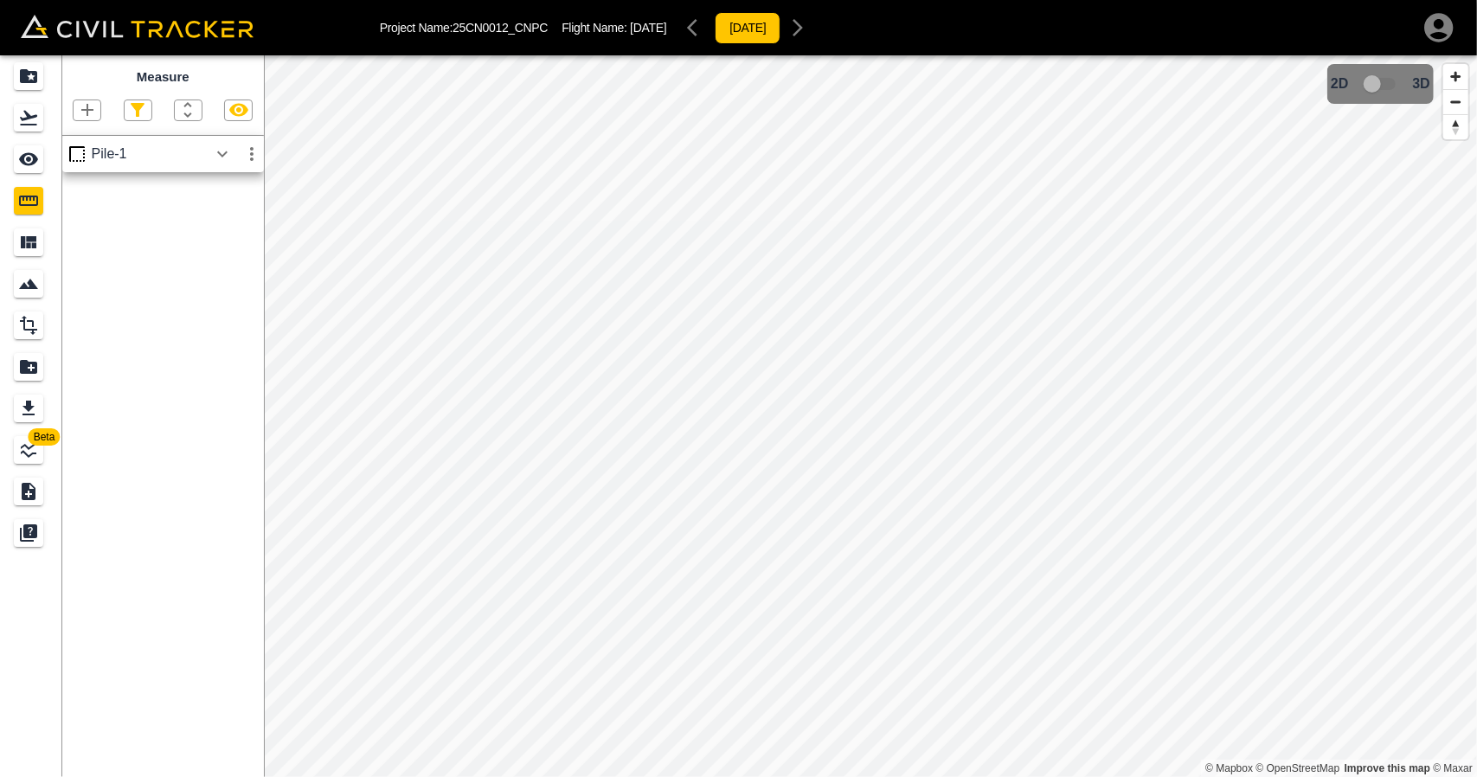
click at [228, 158] on icon "button" at bounding box center [222, 154] width 21 height 21
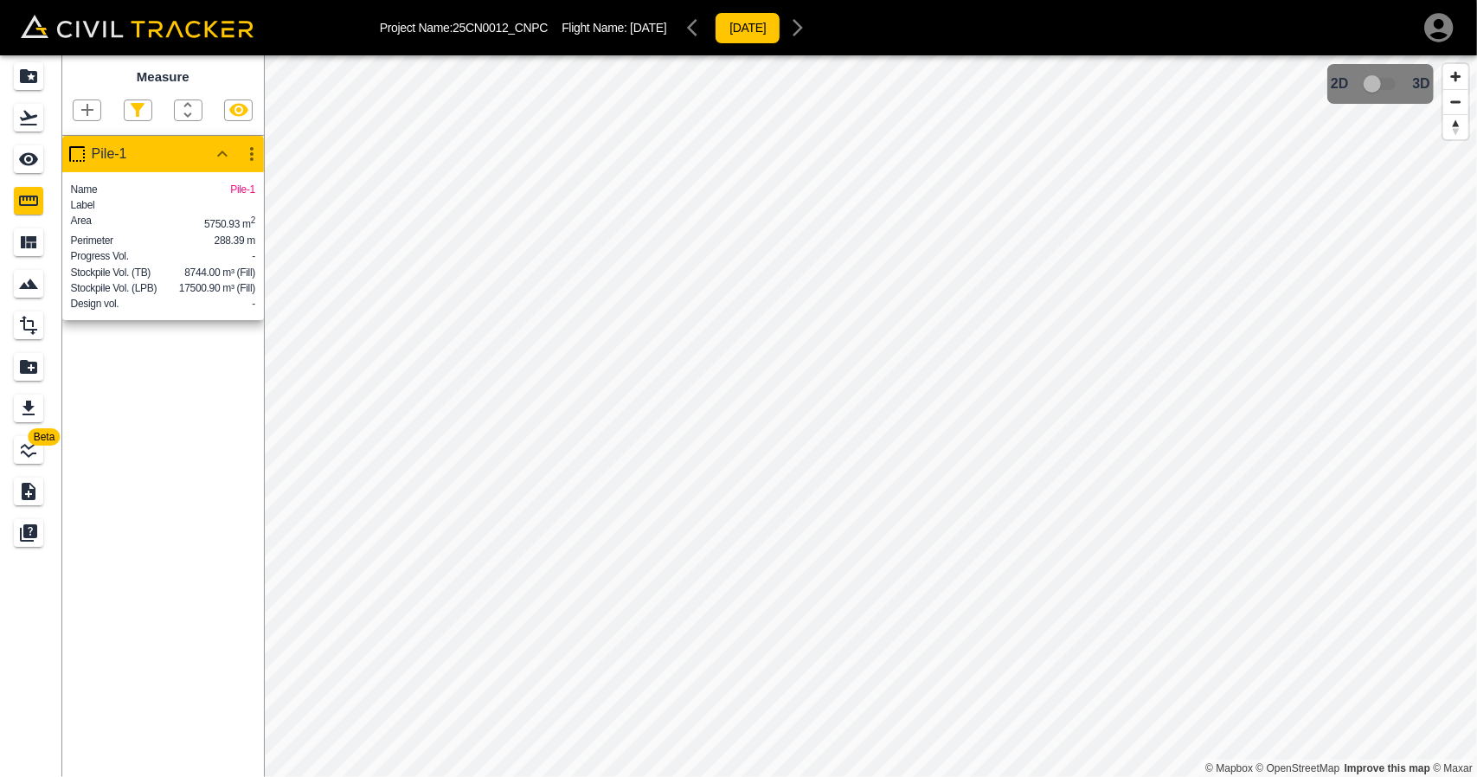
click at [85, 114] on icon "button" at bounding box center [87, 110] width 21 height 21
drag, startPoint x: 80, startPoint y: 188, endPoint x: 685, endPoint y: 247, distance: 608.6
click at [80, 189] on p "Polygon" at bounding box center [83, 193] width 42 height 14
click at [93, 115] on icon "button" at bounding box center [87, 110] width 21 height 21
click at [95, 191] on p "Polygon" at bounding box center [83, 193] width 42 height 14
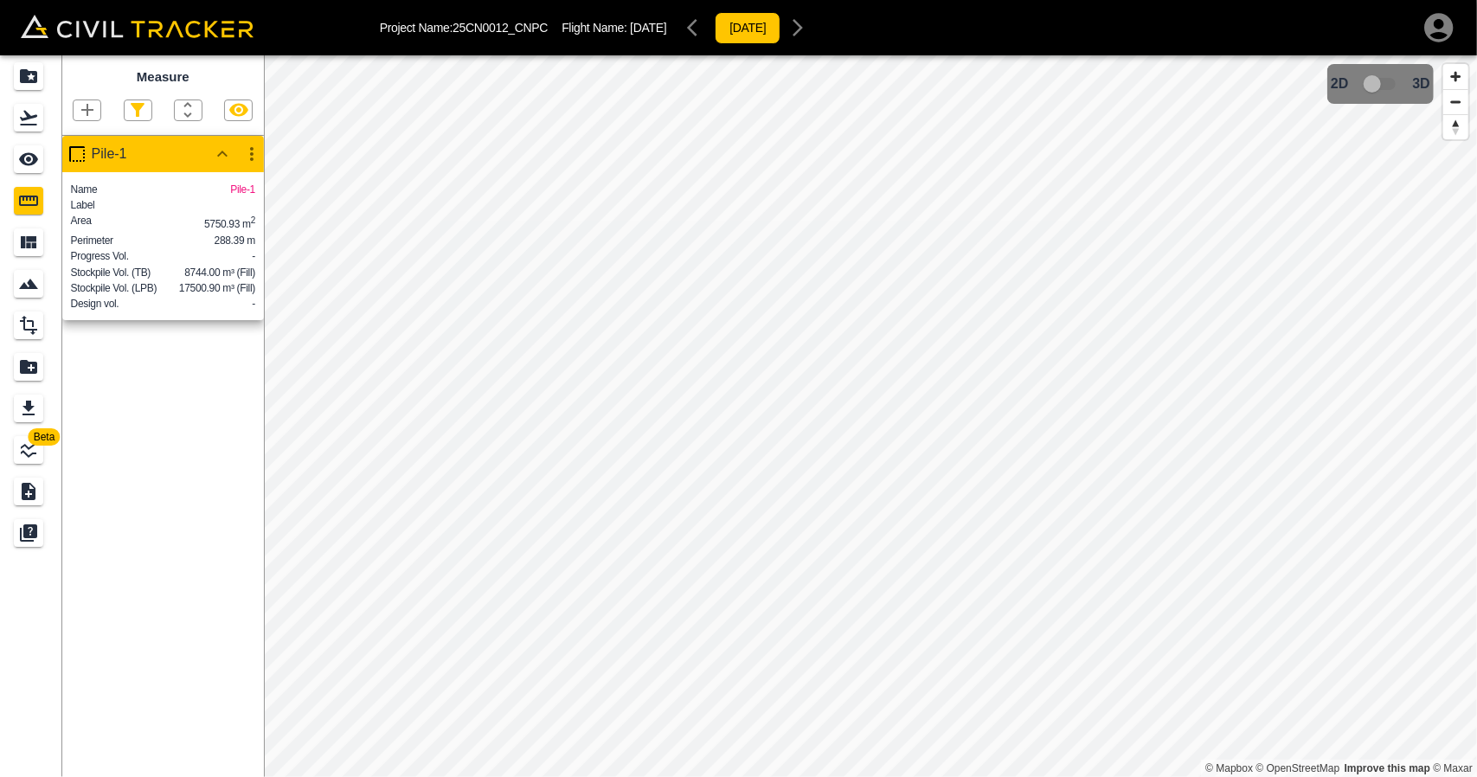
click at [85, 106] on icon "button" at bounding box center [87, 110] width 21 height 21
click at [85, 193] on p "Polygon" at bounding box center [83, 193] width 42 height 14
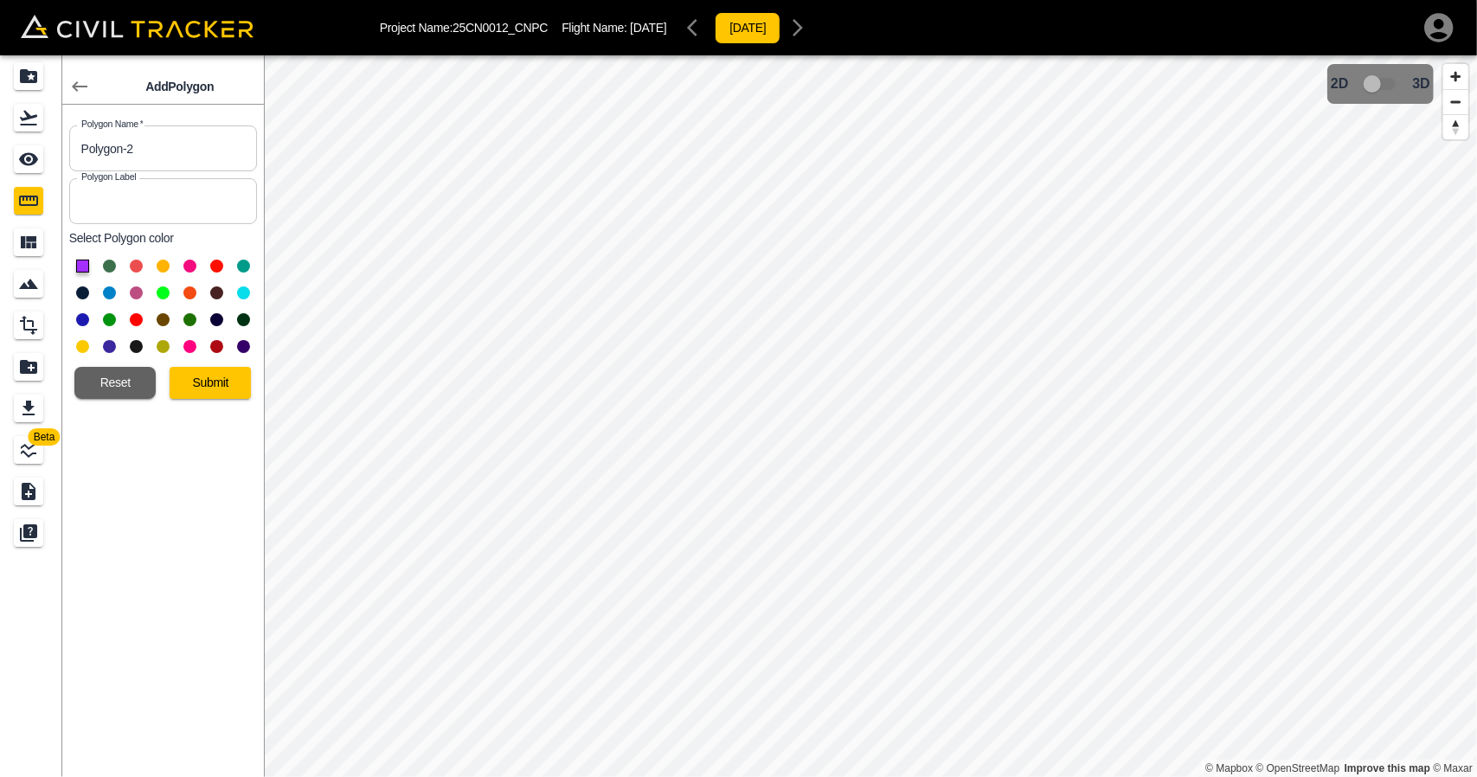
click at [160, 268] on button at bounding box center [163, 266] width 13 height 13
click at [164, 157] on input "Polygon-2" at bounding box center [163, 148] width 188 height 46
type input "P"
type input "Pile-2"
click at [211, 386] on button "Submit" at bounding box center [210, 383] width 81 height 32
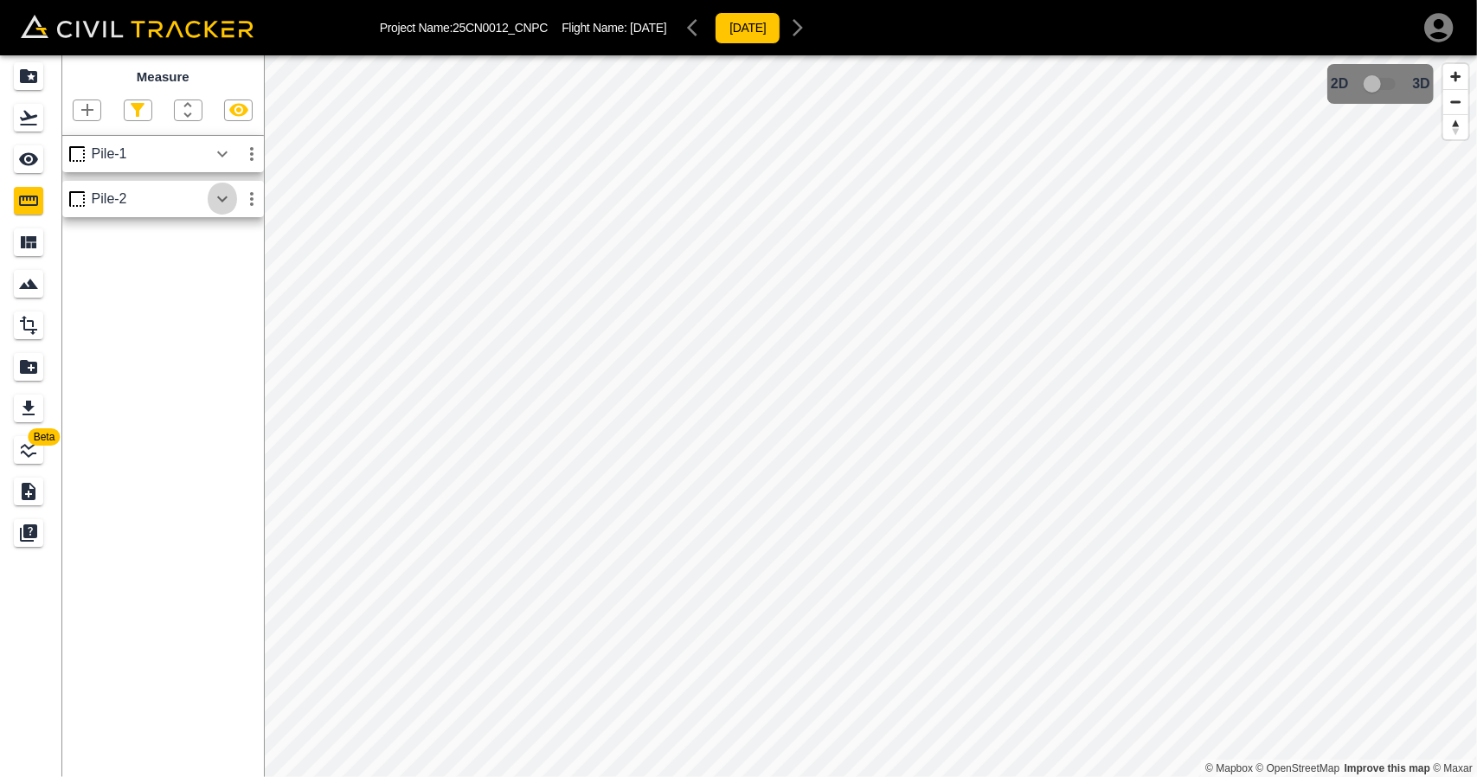
click at [225, 197] on icon "button" at bounding box center [222, 199] width 21 height 21
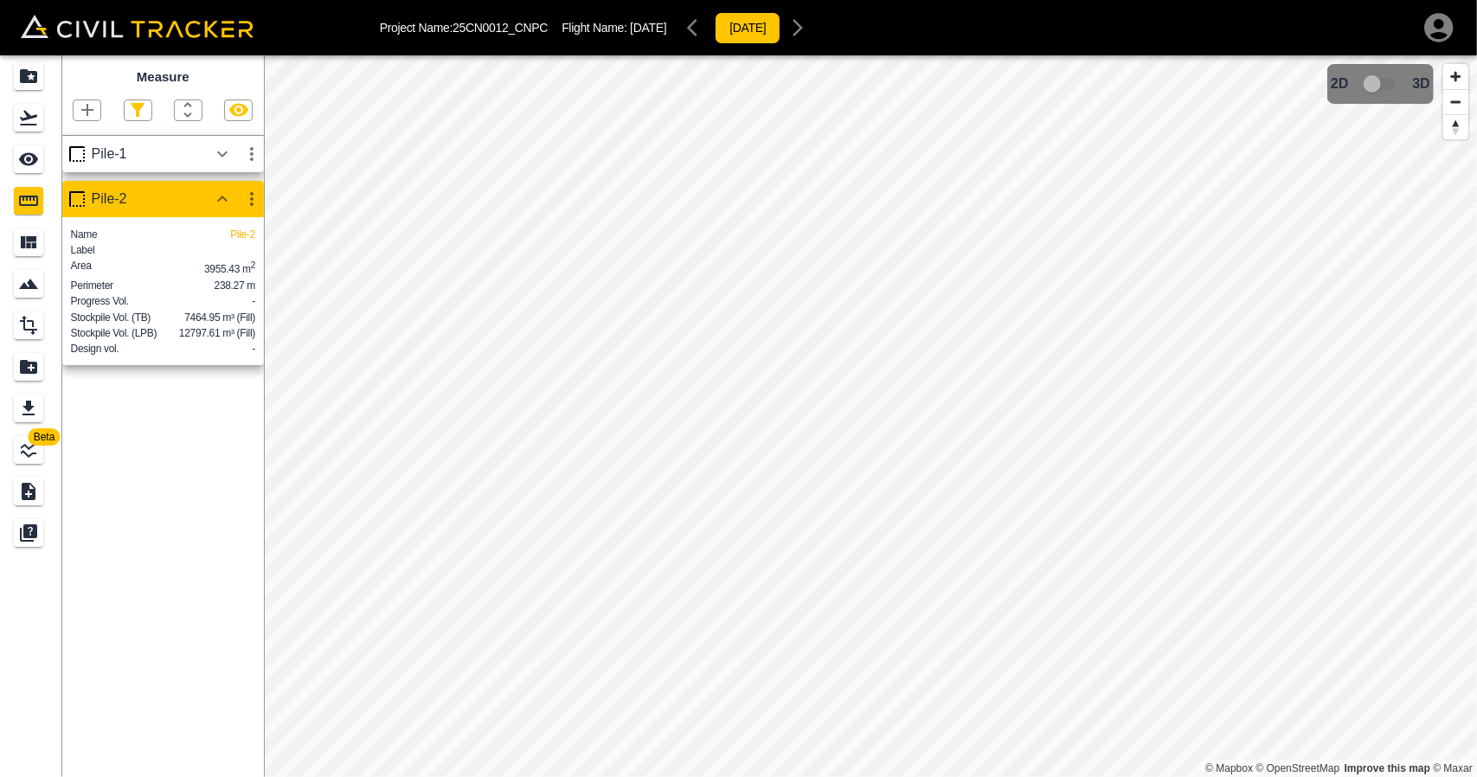
click at [227, 136] on div "Pile-1" at bounding box center [163, 154] width 202 height 36
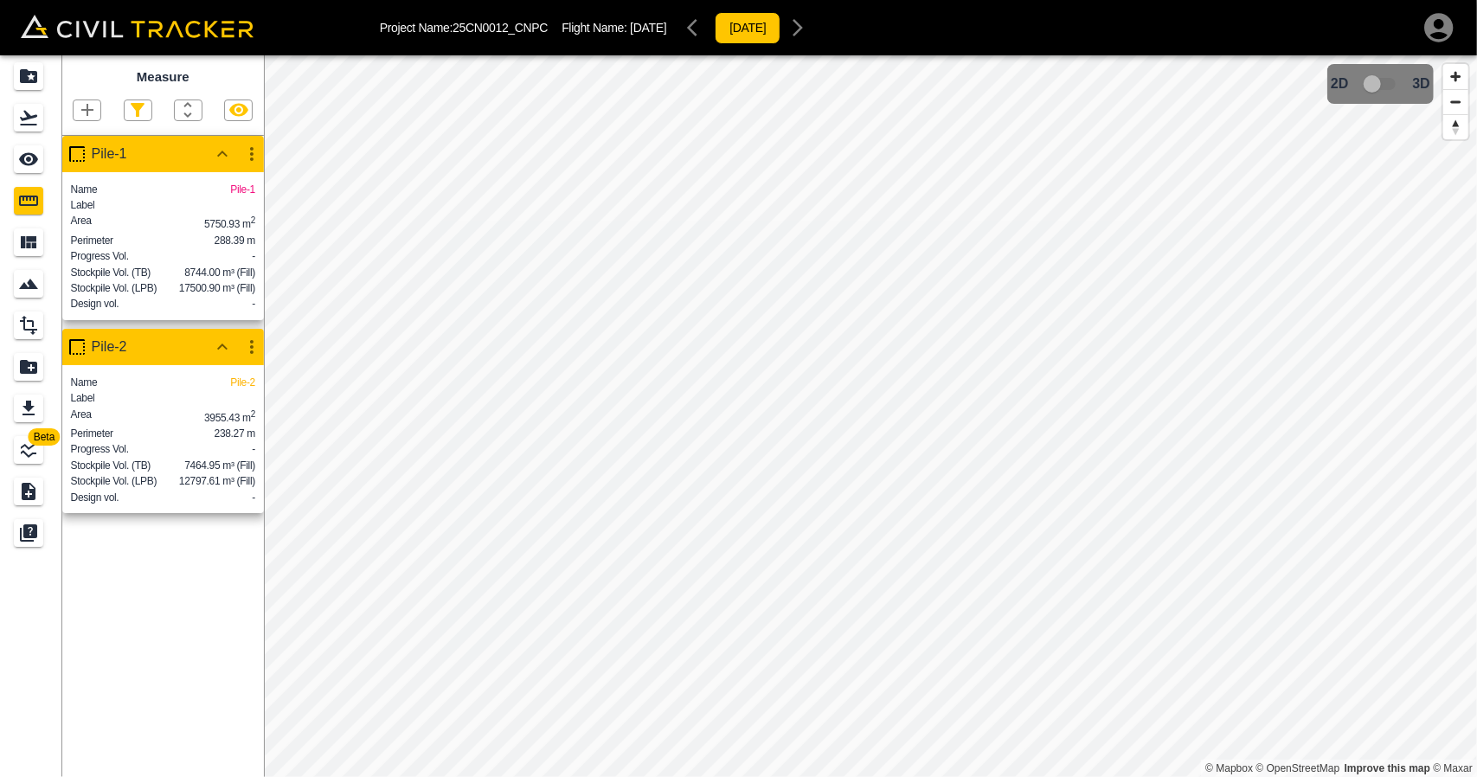
click at [90, 119] on icon "button" at bounding box center [87, 110] width 21 height 21
click at [95, 192] on p "Polygon" at bounding box center [83, 193] width 42 height 14
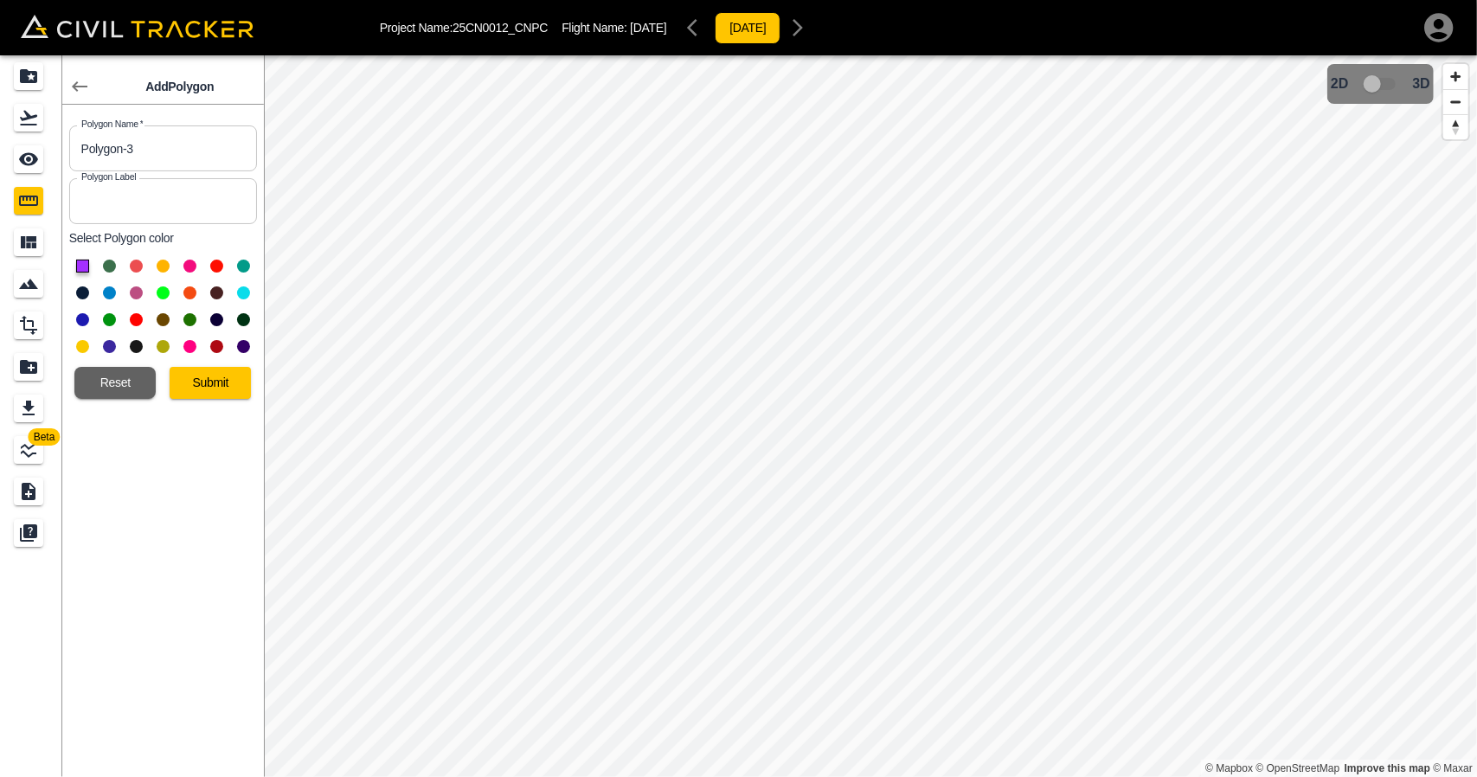
drag, startPoint x: 157, startPoint y: 138, endPoint x: 42, endPoint y: 146, distance: 116.3
click at [42, 146] on div "Beta Add Polygon Polygon Name   * Polygon-3 Polygon Name * Polygon Label Polygo…" at bounding box center [132, 416] width 264 height 722
type input "Pile-3"
click at [244, 266] on button at bounding box center [243, 266] width 13 height 13
click at [225, 387] on button "Submit" at bounding box center [210, 383] width 81 height 32
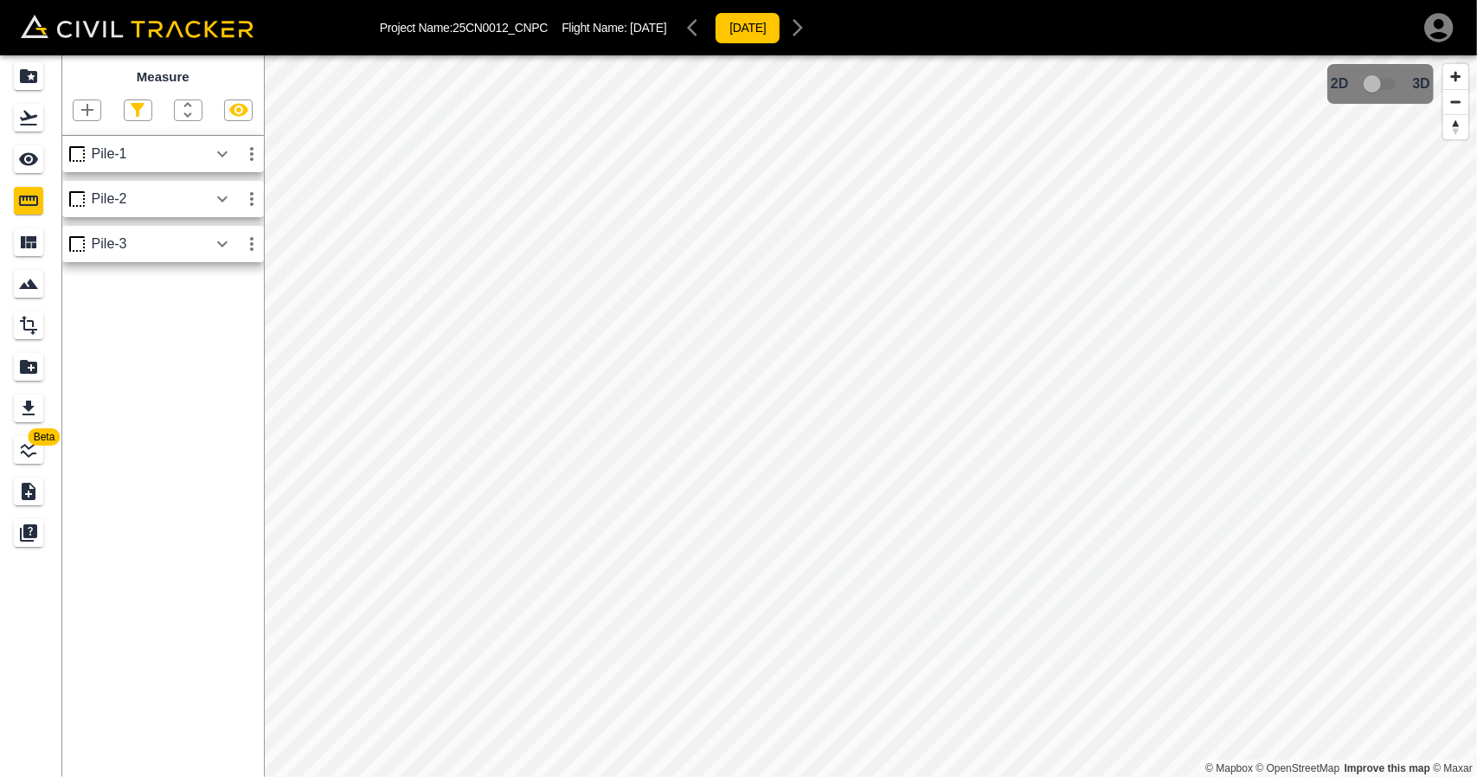
click at [93, 114] on icon "button" at bounding box center [87, 110] width 21 height 21
click at [97, 189] on p "Polygon" at bounding box center [83, 193] width 42 height 14
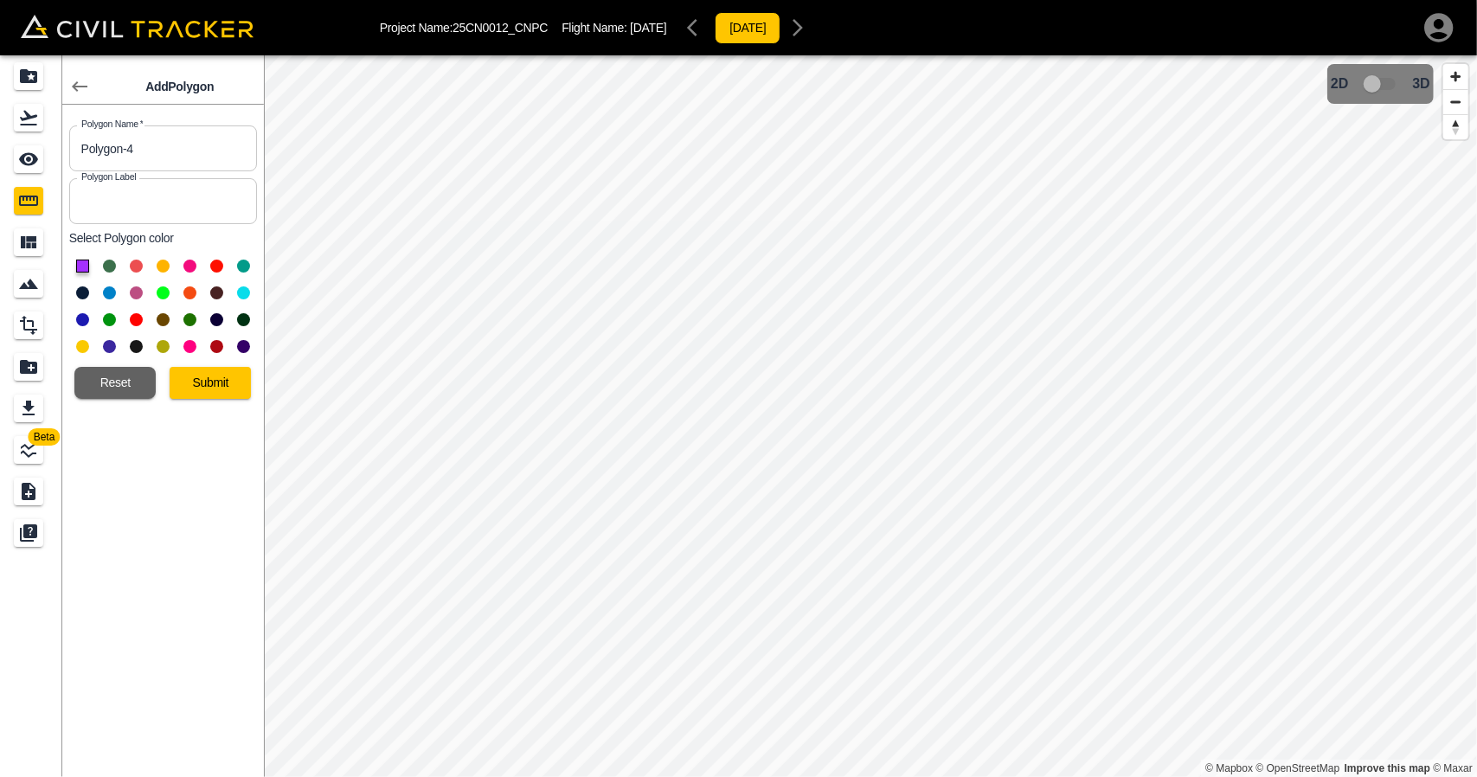
click at [111, 292] on button at bounding box center [109, 292] width 13 height 13
drag, startPoint x: 187, startPoint y: 153, endPoint x: 0, endPoint y: 127, distance: 188.7
click at [0, 127] on div "Beta Add Polygon Polygon Name   * Polygon-4 Polygon Name * Polygon Label Polygo…" at bounding box center [132, 416] width 264 height 722
type input "Pile-4"
click at [202, 373] on button "Submit" at bounding box center [210, 383] width 81 height 32
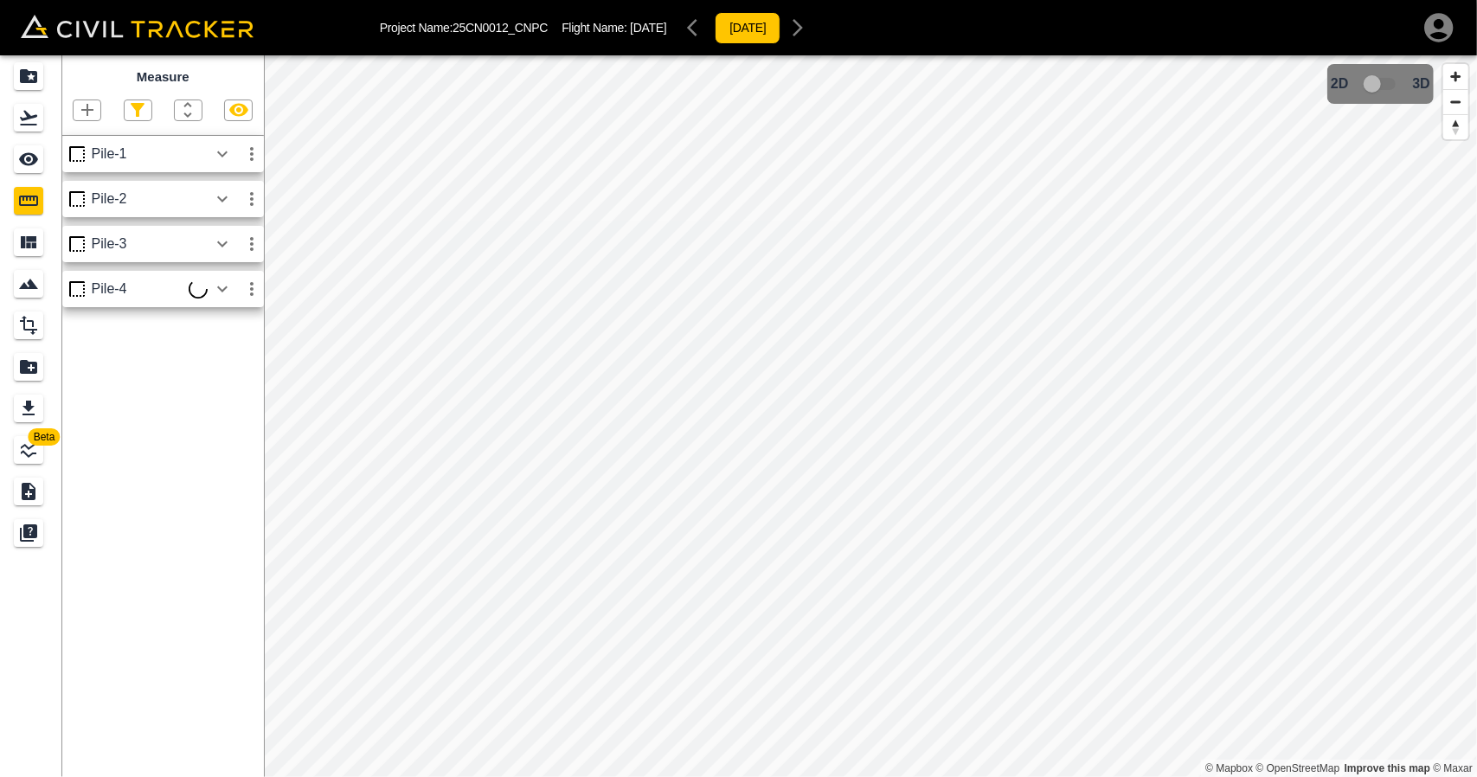
click at [220, 247] on icon "button" at bounding box center [222, 244] width 21 height 21
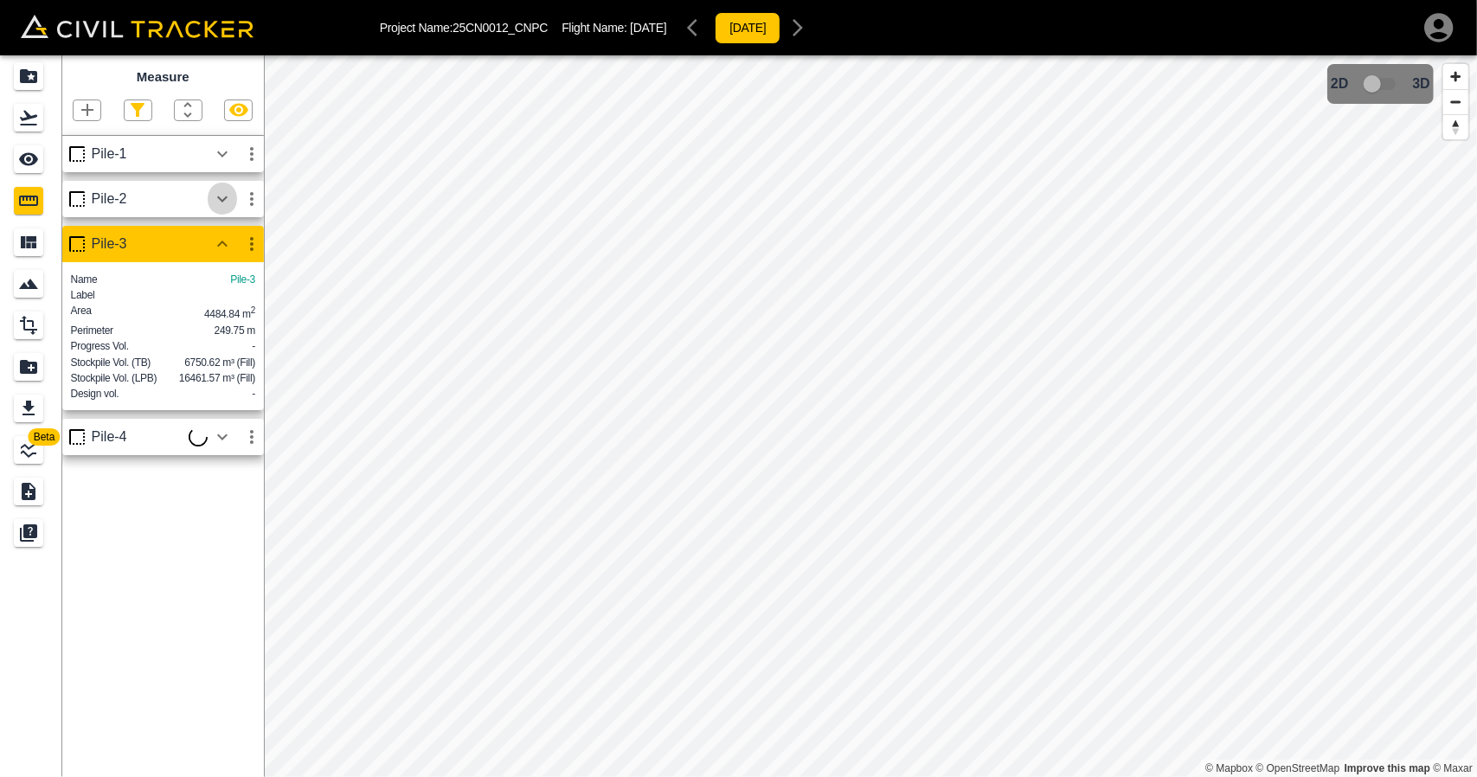
click at [227, 196] on icon "button" at bounding box center [222, 199] width 21 height 21
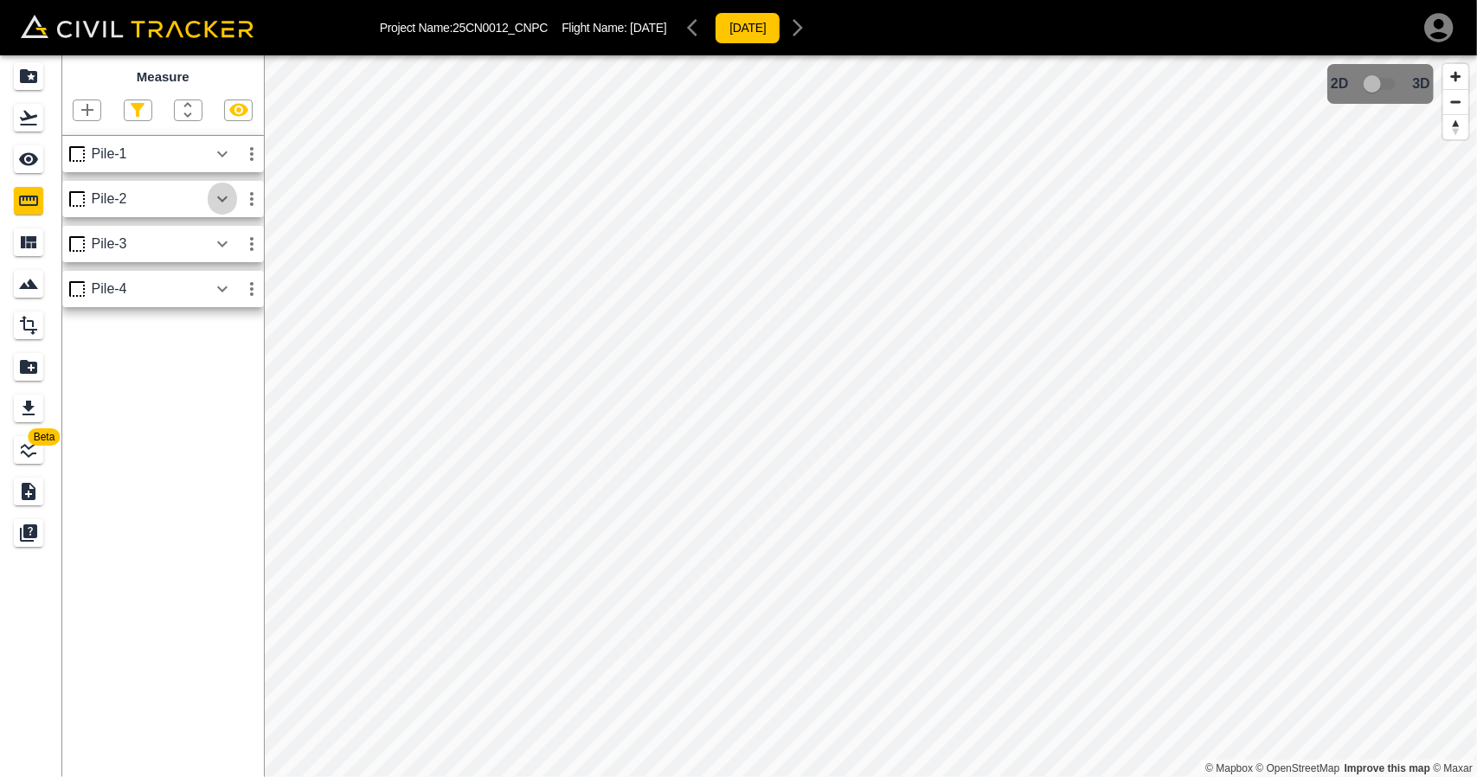
click at [227, 196] on icon "button" at bounding box center [222, 199] width 21 height 21
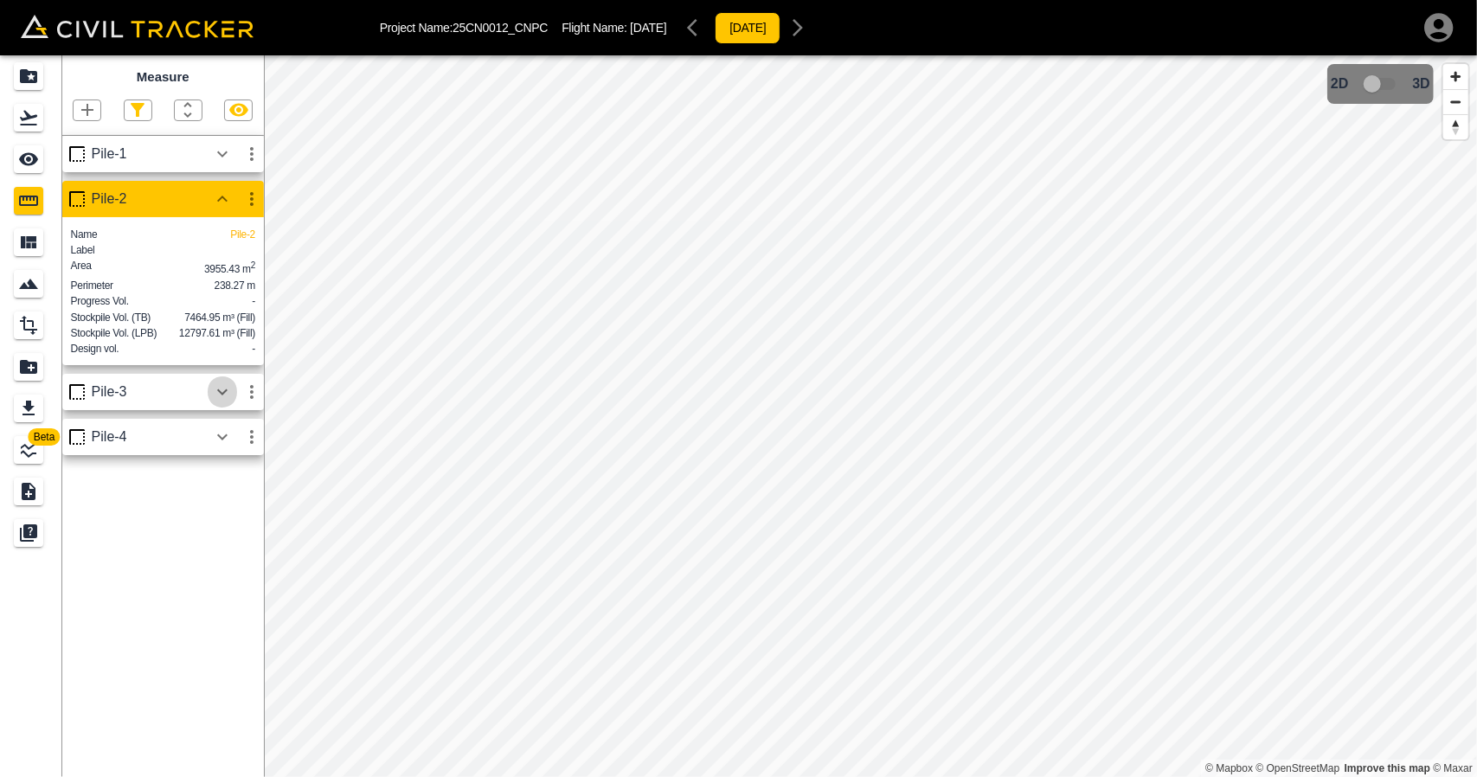
click at [225, 402] on icon "button" at bounding box center [222, 392] width 21 height 21
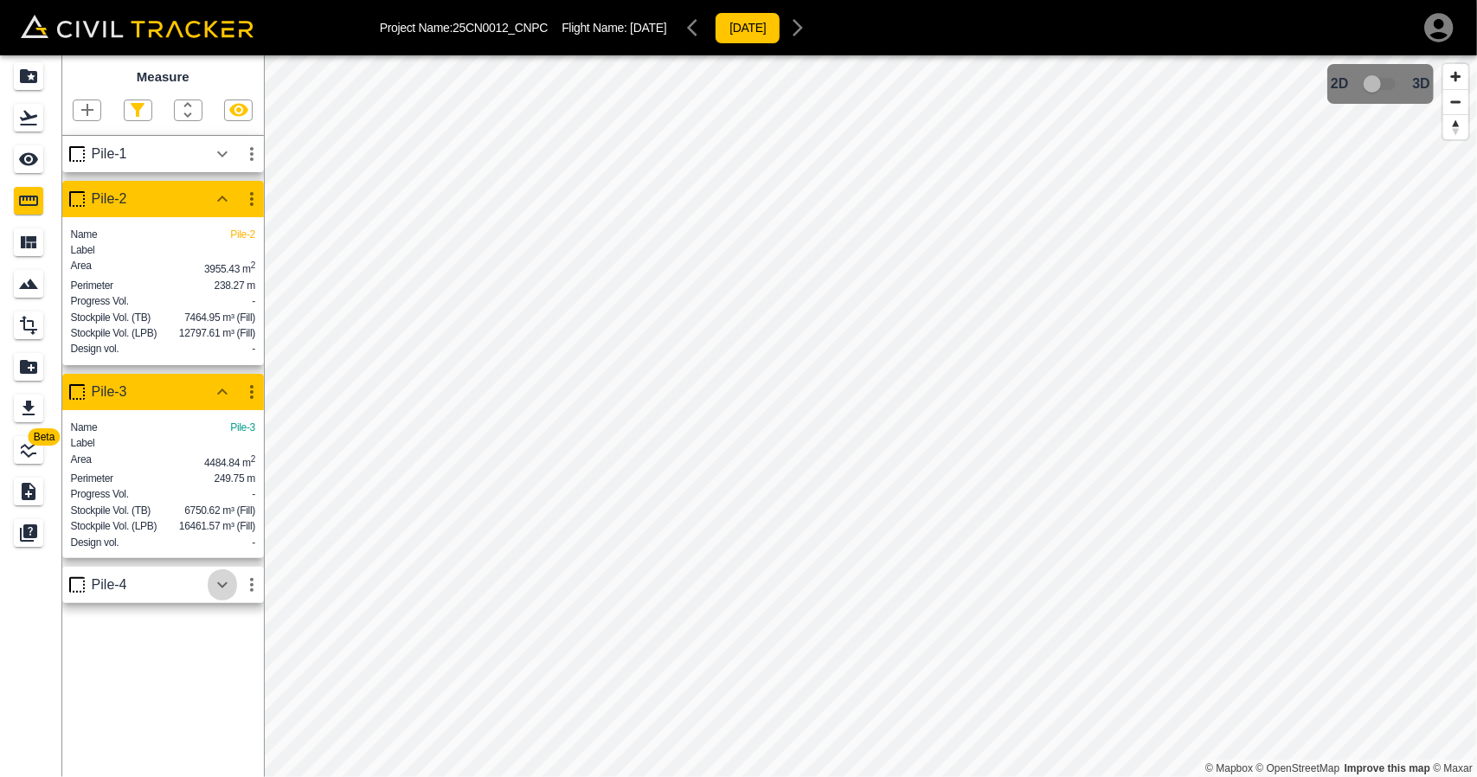
click at [216, 595] on icon "button" at bounding box center [222, 585] width 21 height 21
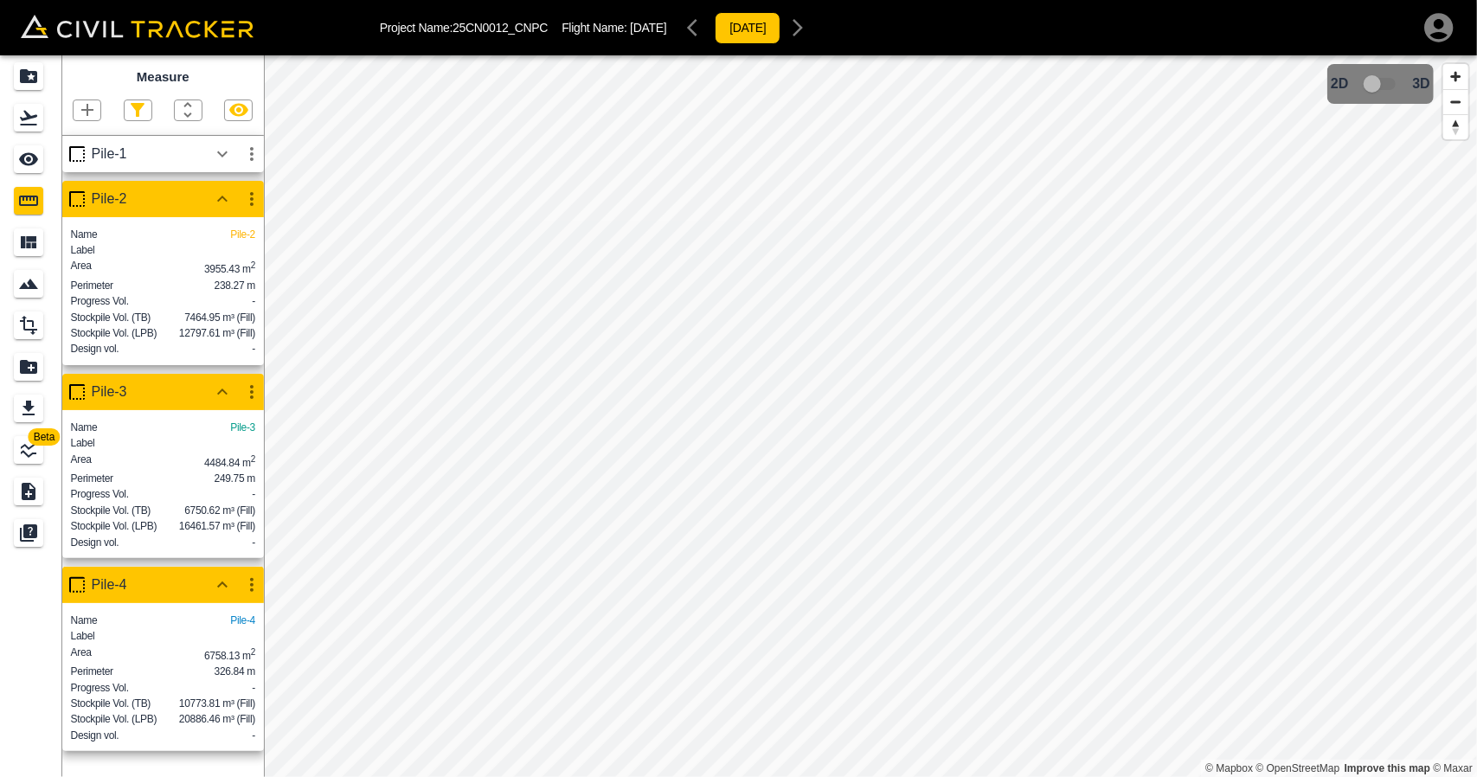
scroll to position [6, 0]
click at [222, 144] on icon "button" at bounding box center [222, 154] width 21 height 21
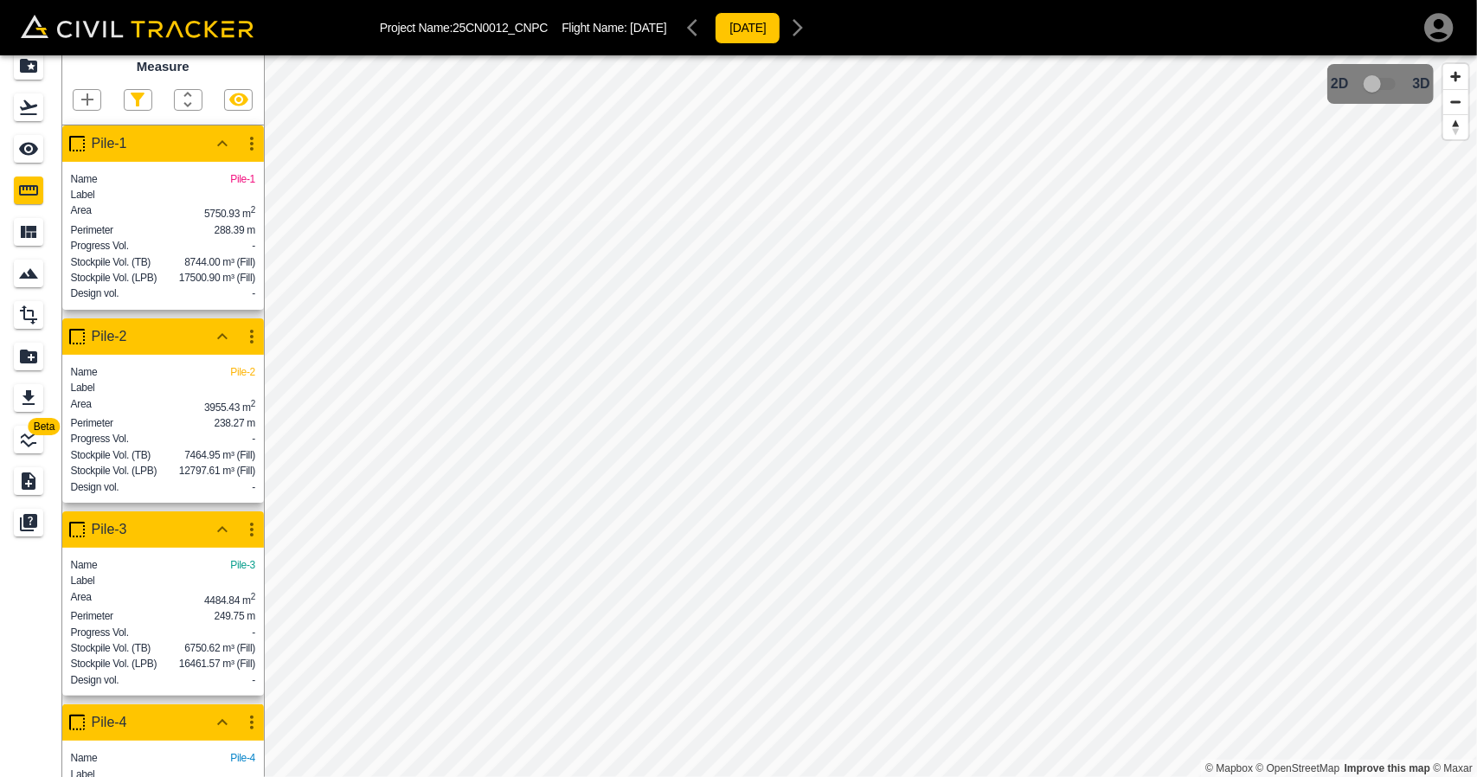
scroll to position [0, 0]
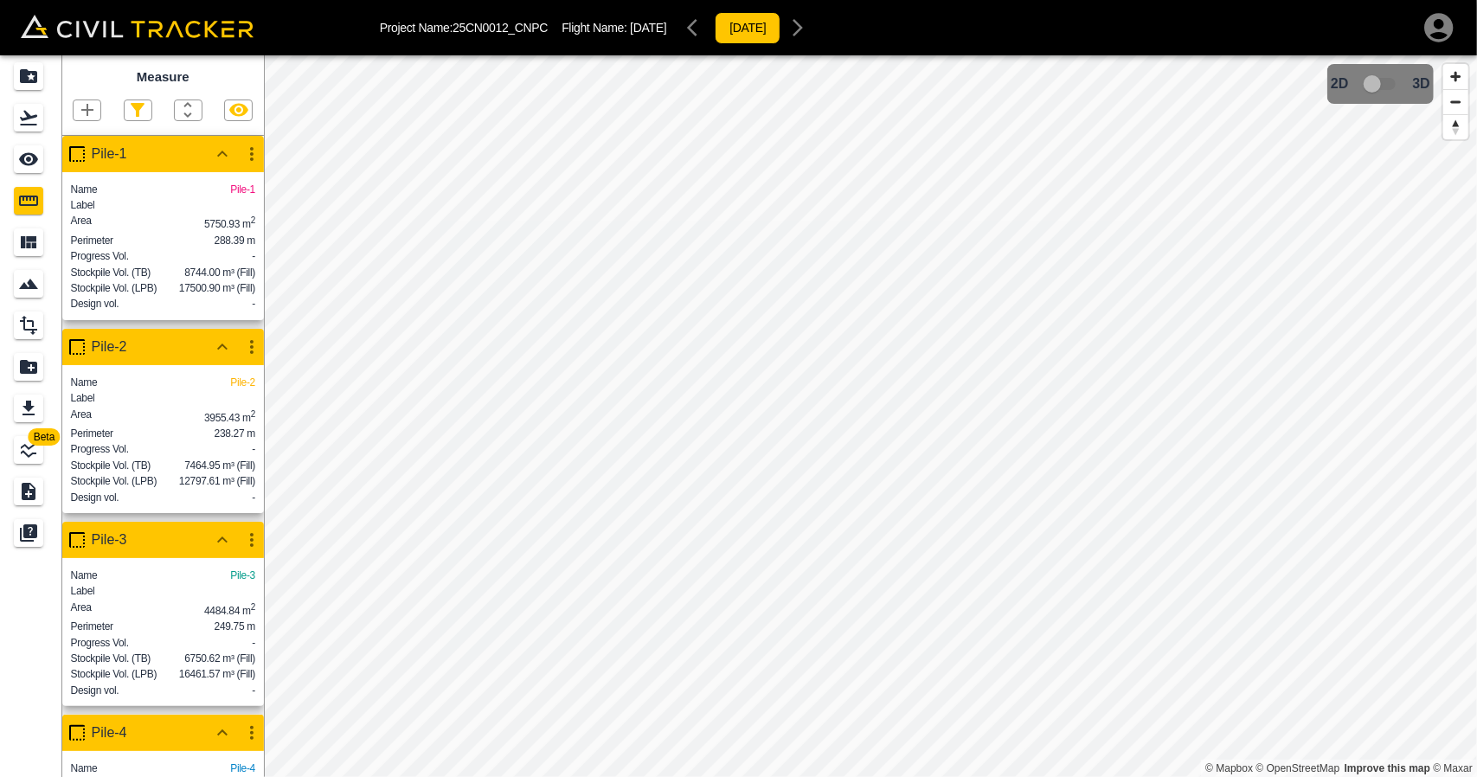
click at [232, 103] on icon "button" at bounding box center [238, 110] width 21 height 21
drag, startPoint x: 33, startPoint y: 123, endPoint x: 37, endPoint y: 132, distance: 10.5
click at [33, 123] on icon "Flights" at bounding box center [28, 117] width 21 height 21
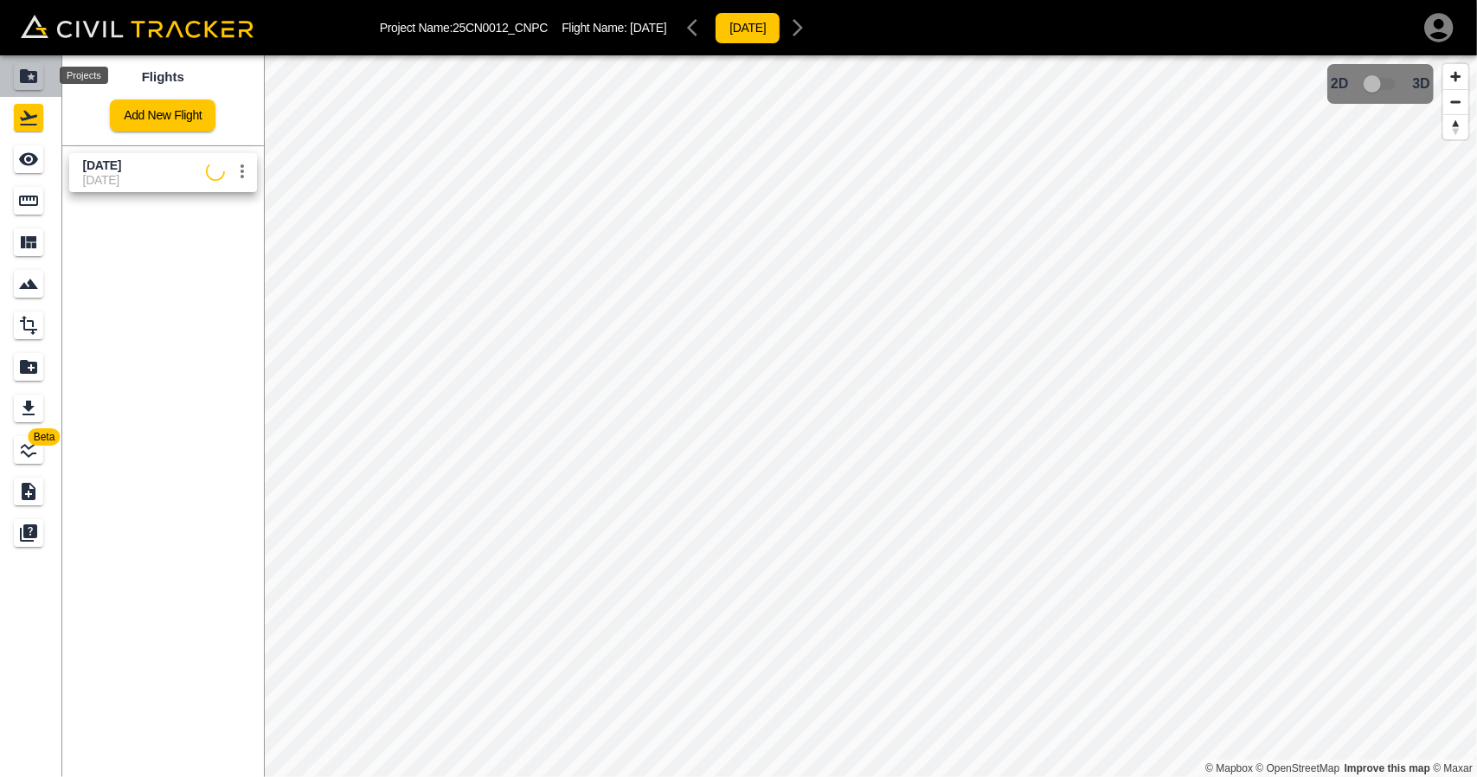
click at [33, 78] on icon "Projects" at bounding box center [28, 76] width 17 height 14
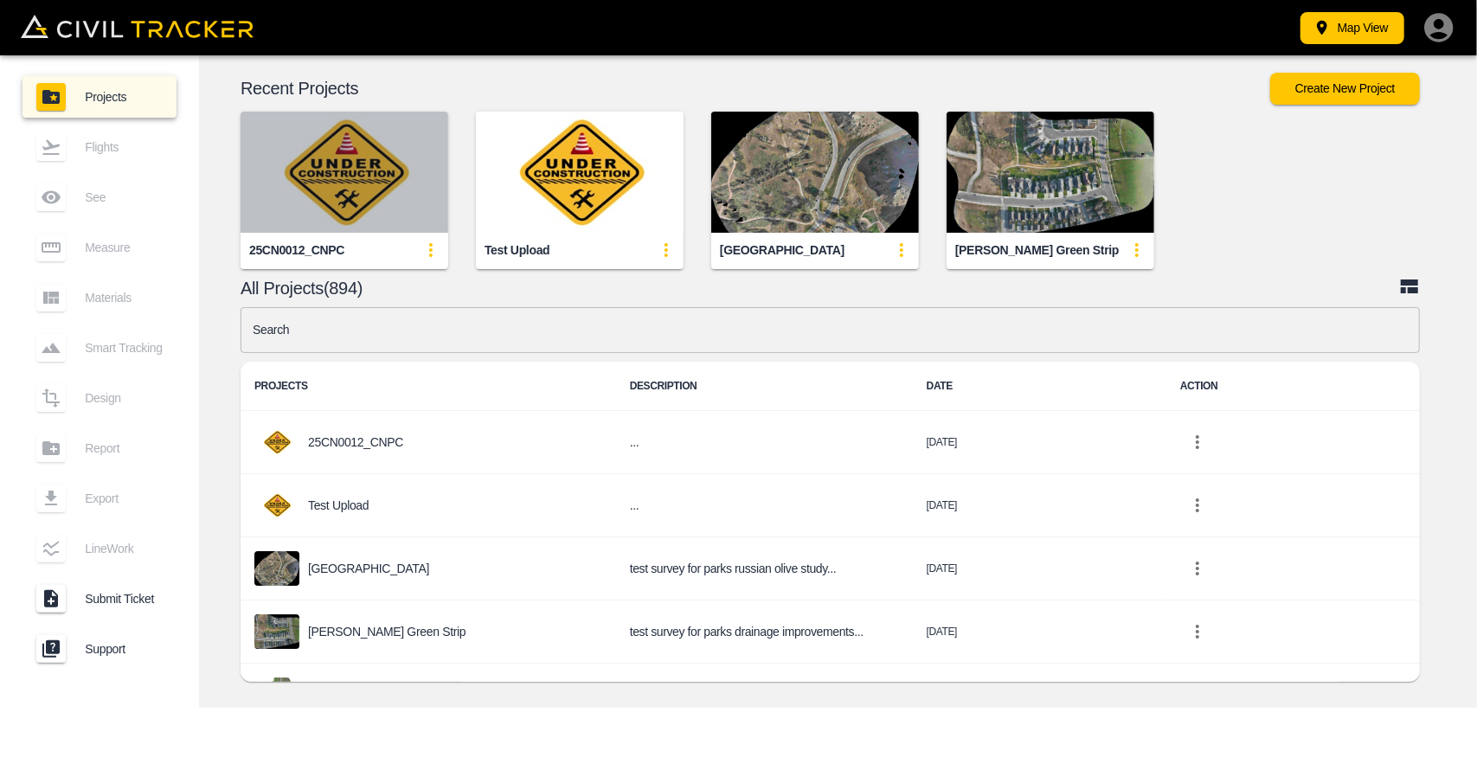
click at [305, 167] on img "button" at bounding box center [345, 172] width 208 height 121
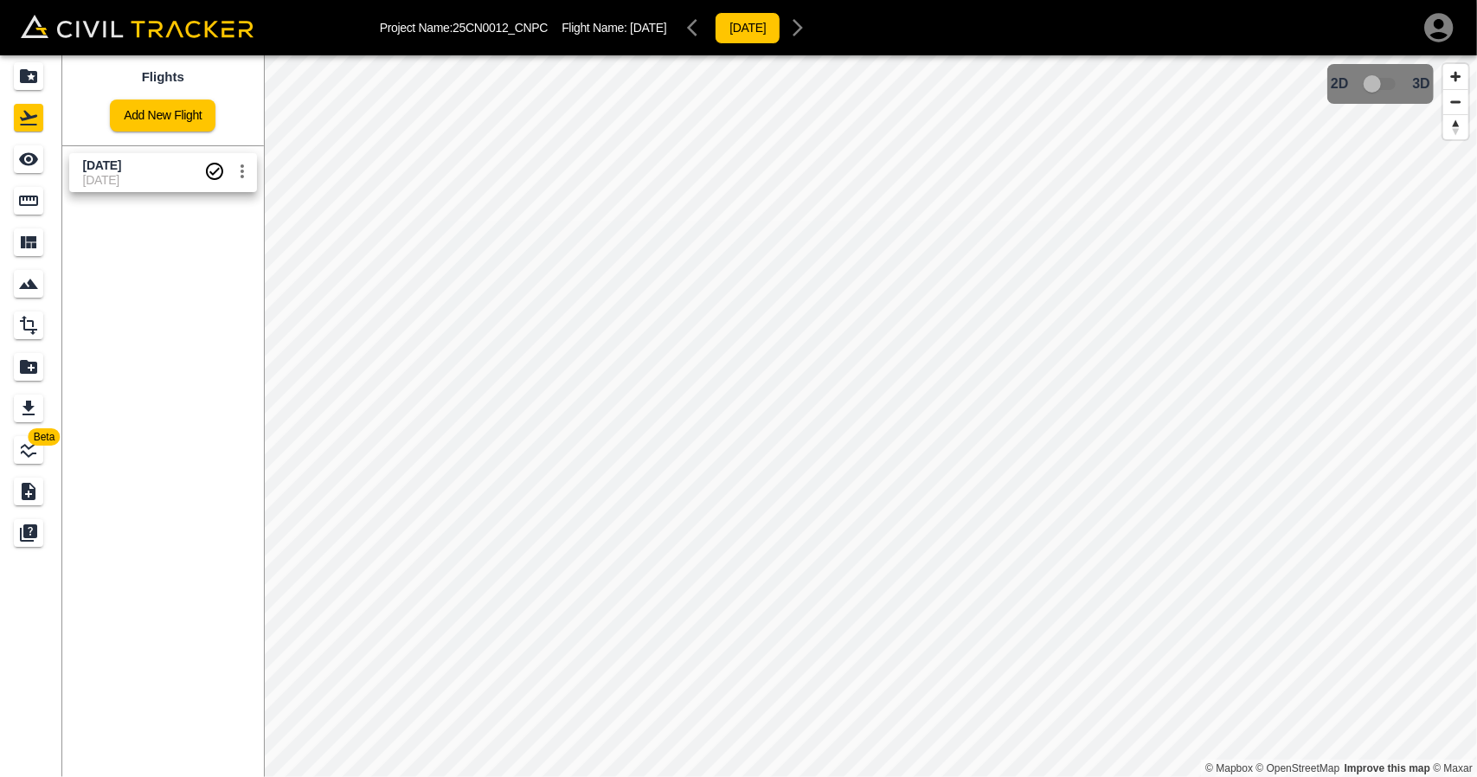
click at [135, 179] on span "[DATE]" at bounding box center [143, 180] width 121 height 14
click at [38, 159] on icon "See" at bounding box center [28, 159] width 21 height 21
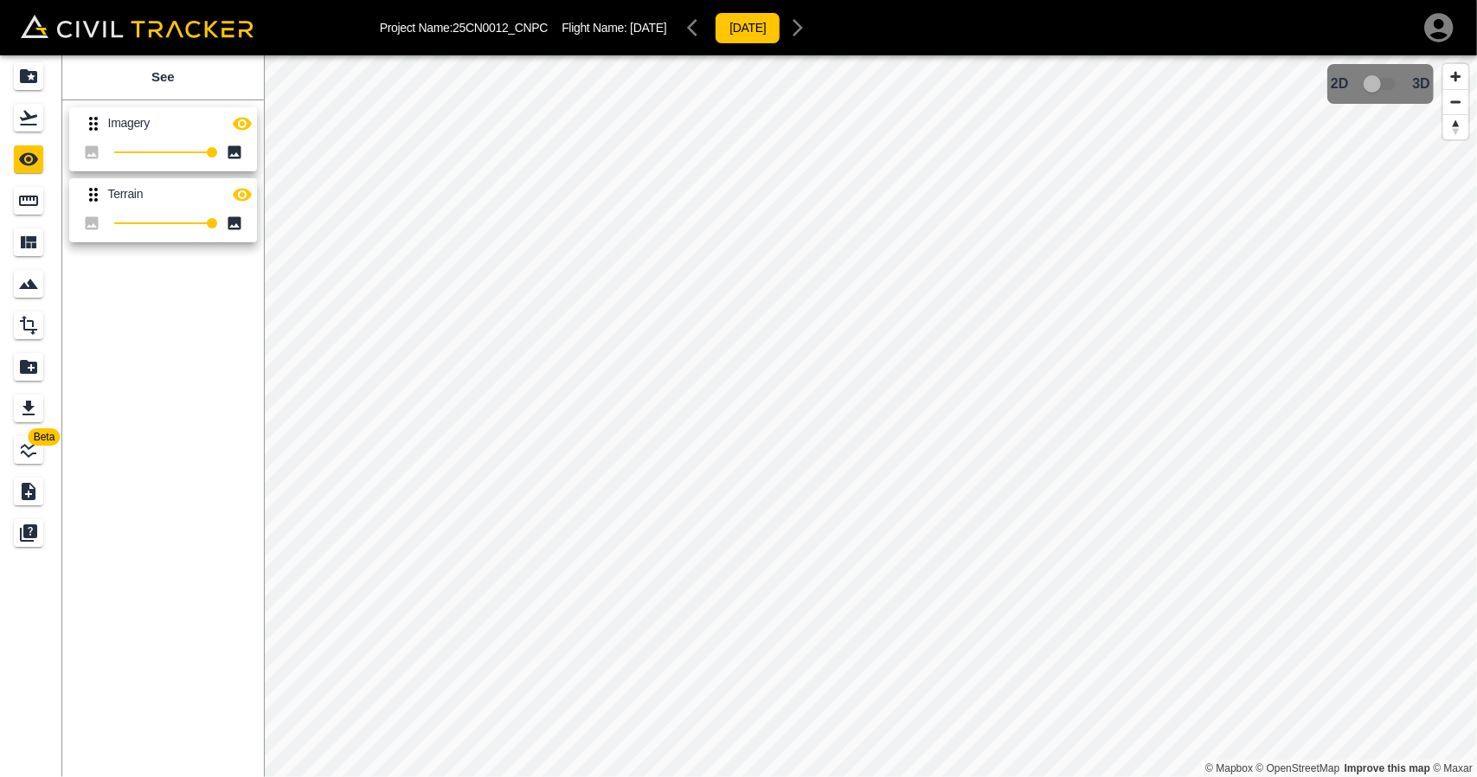
click at [244, 131] on icon "button" at bounding box center [242, 123] width 21 height 21
click at [40, 193] on div "Measure" at bounding box center [28, 201] width 29 height 28
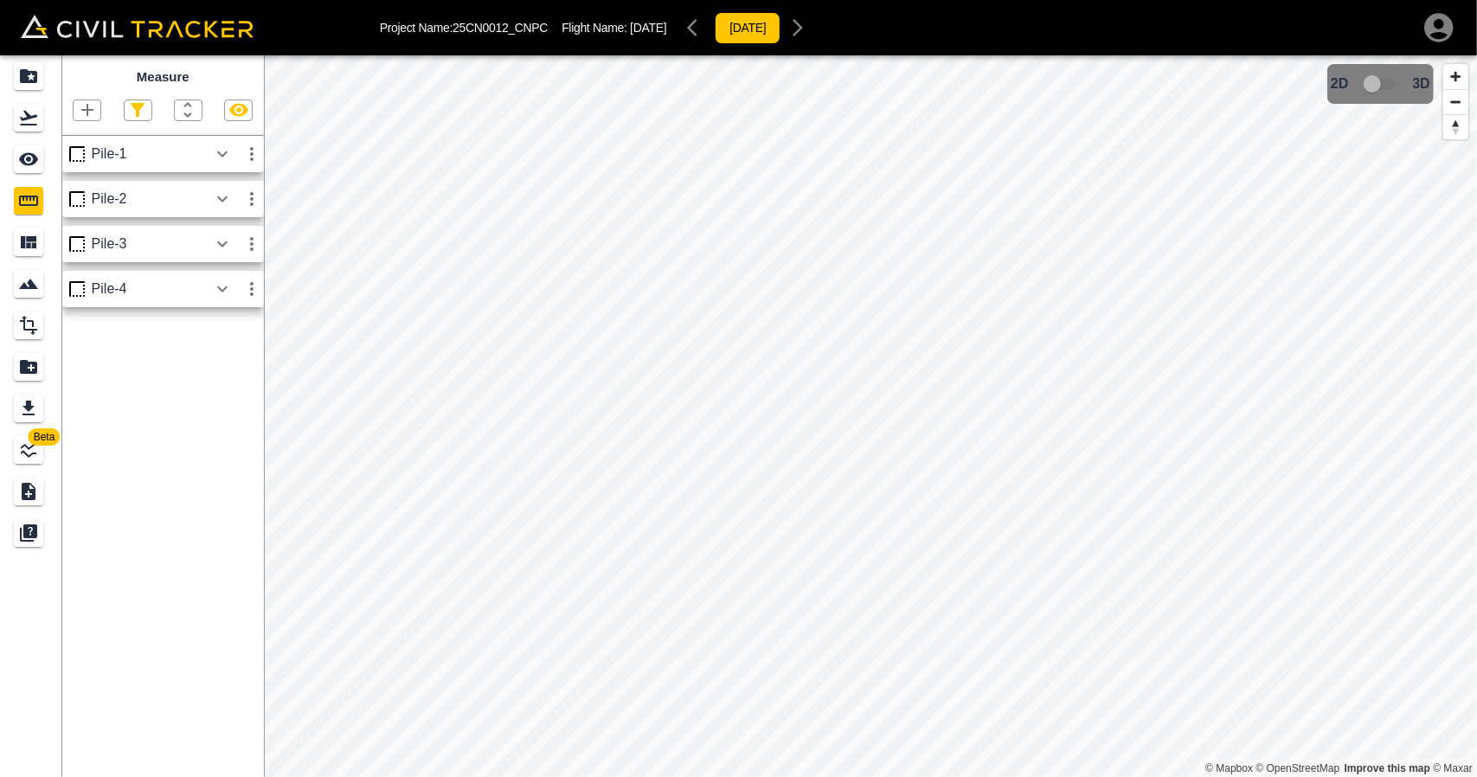
click at [218, 303] on button "button" at bounding box center [222, 289] width 29 height 35
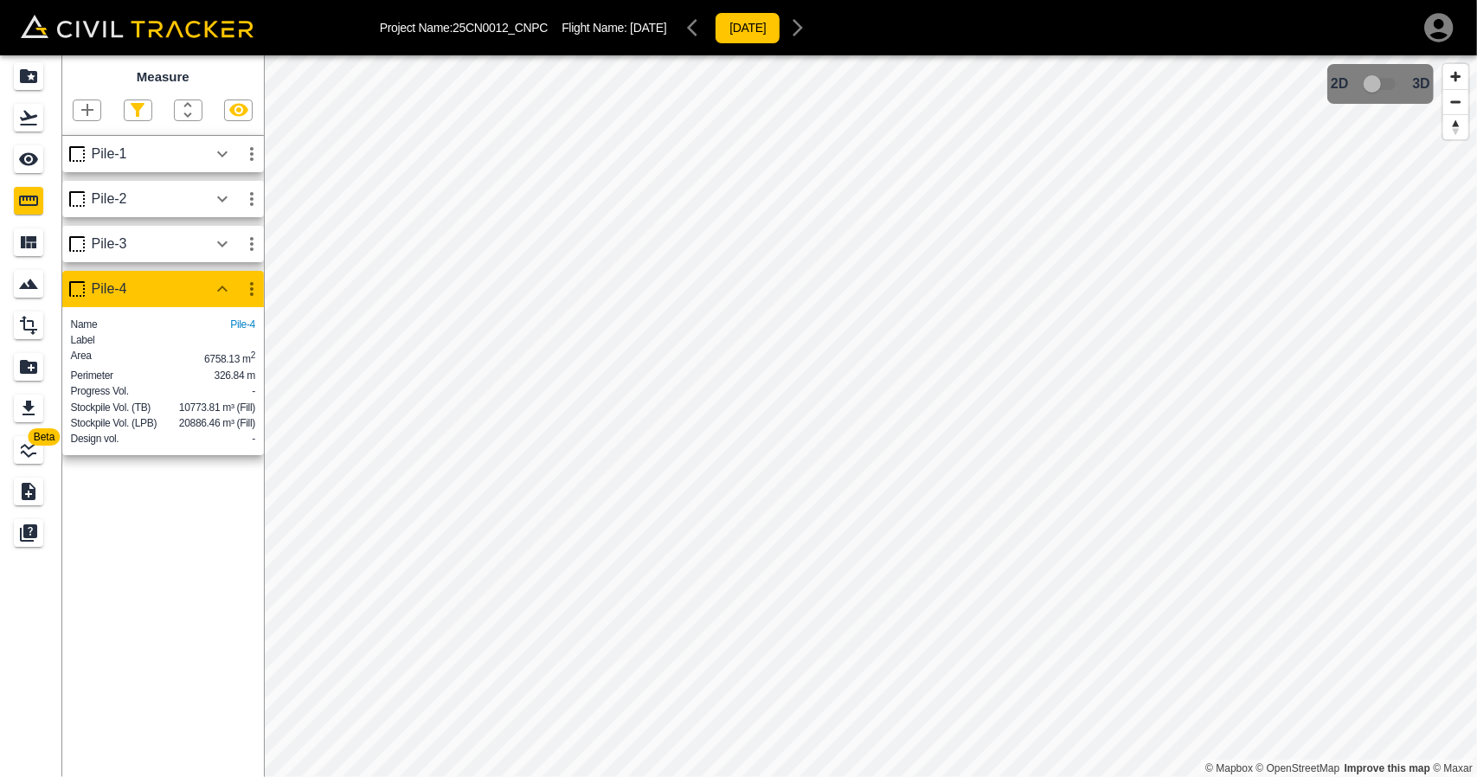
click at [217, 247] on icon "button" at bounding box center [222, 244] width 21 height 21
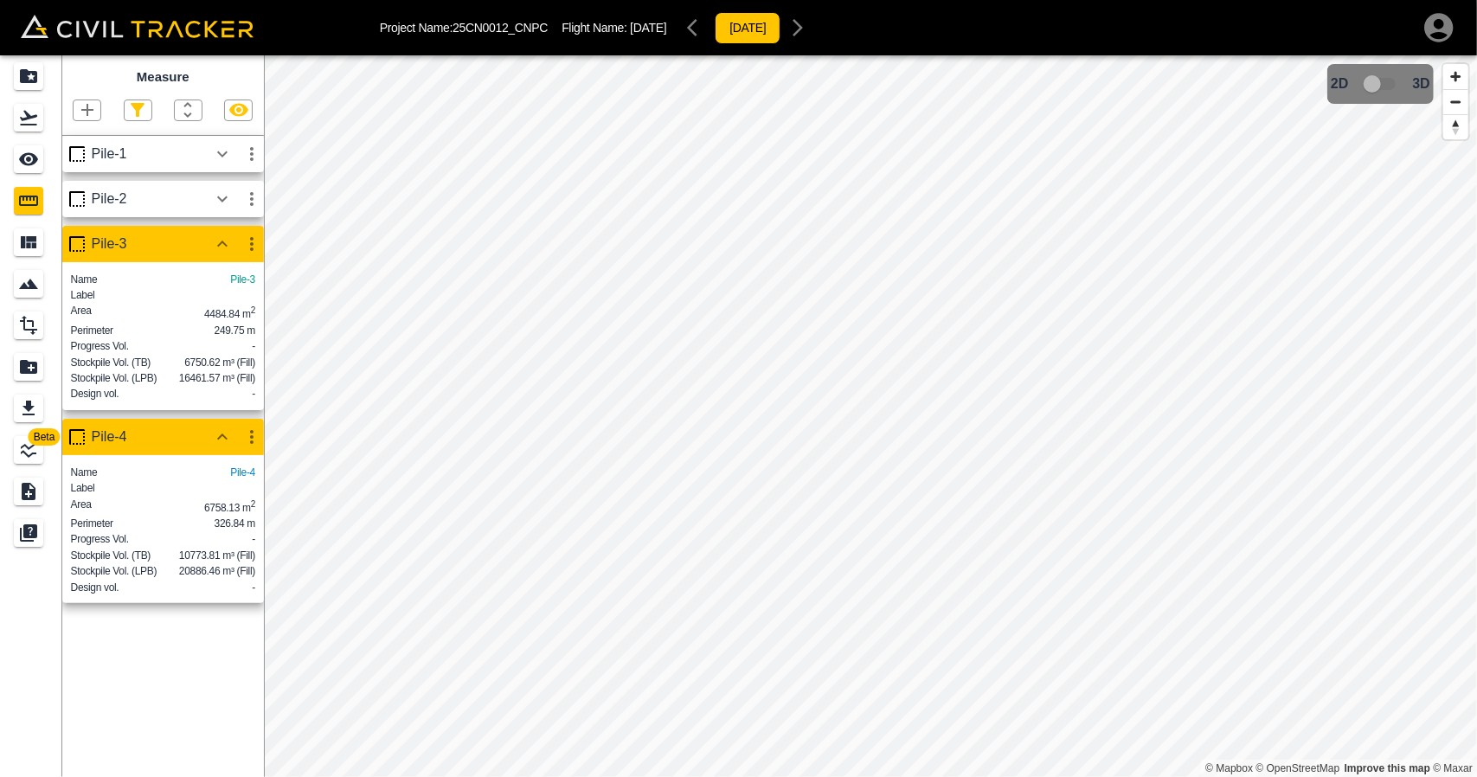
click at [220, 194] on icon "button" at bounding box center [222, 199] width 21 height 21
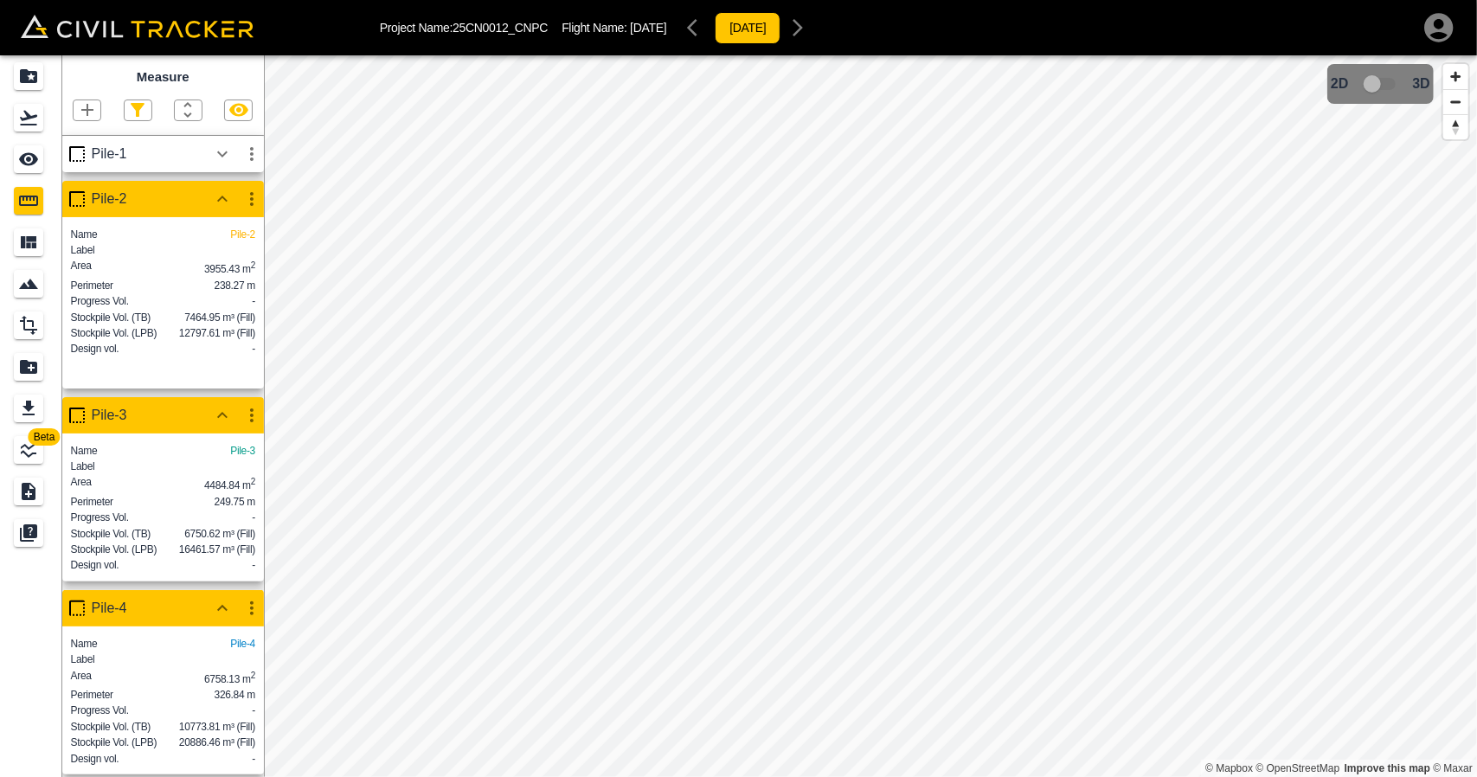
click at [224, 157] on icon "button" at bounding box center [222, 154] width 21 height 21
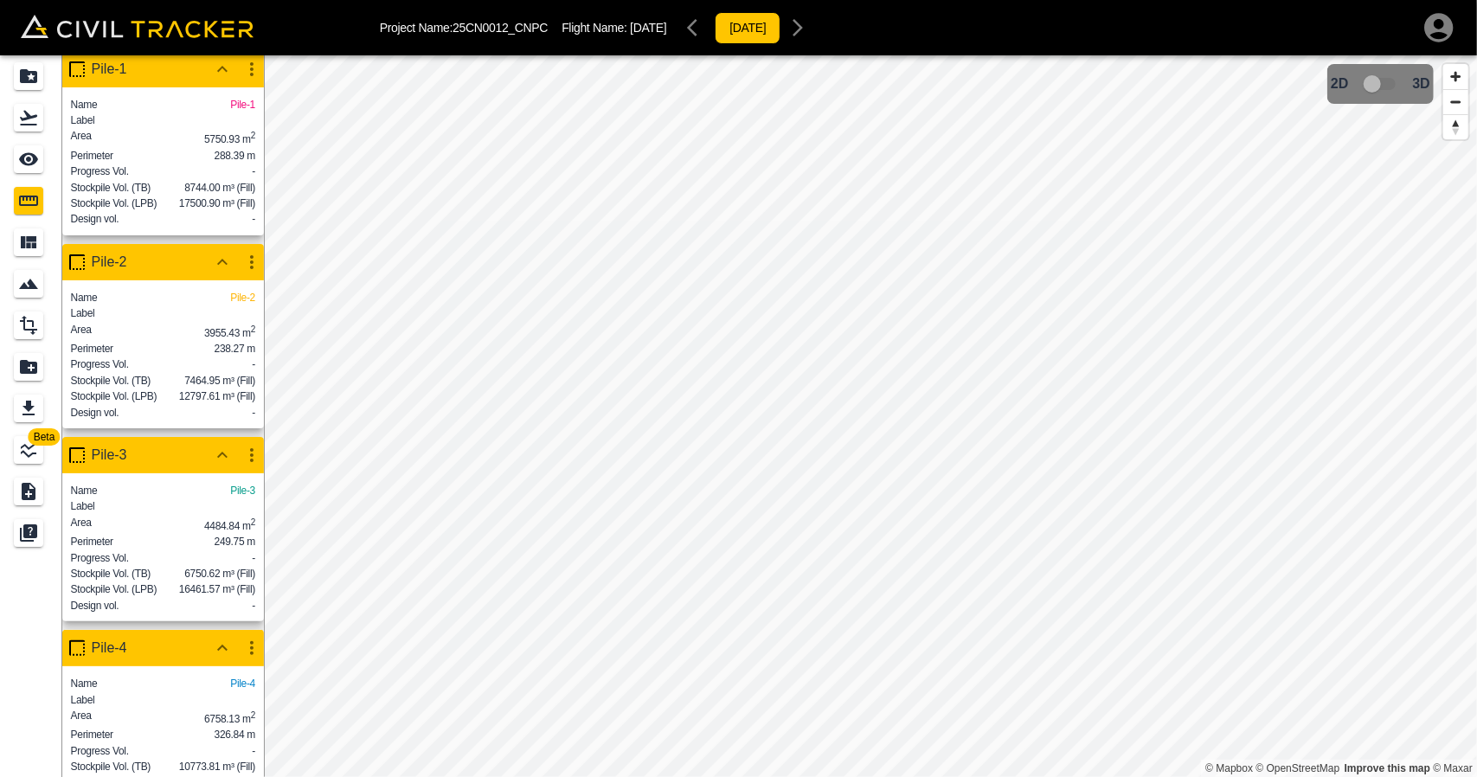
scroll to position [87, 0]
